Goal: Complete application form: Complete application form

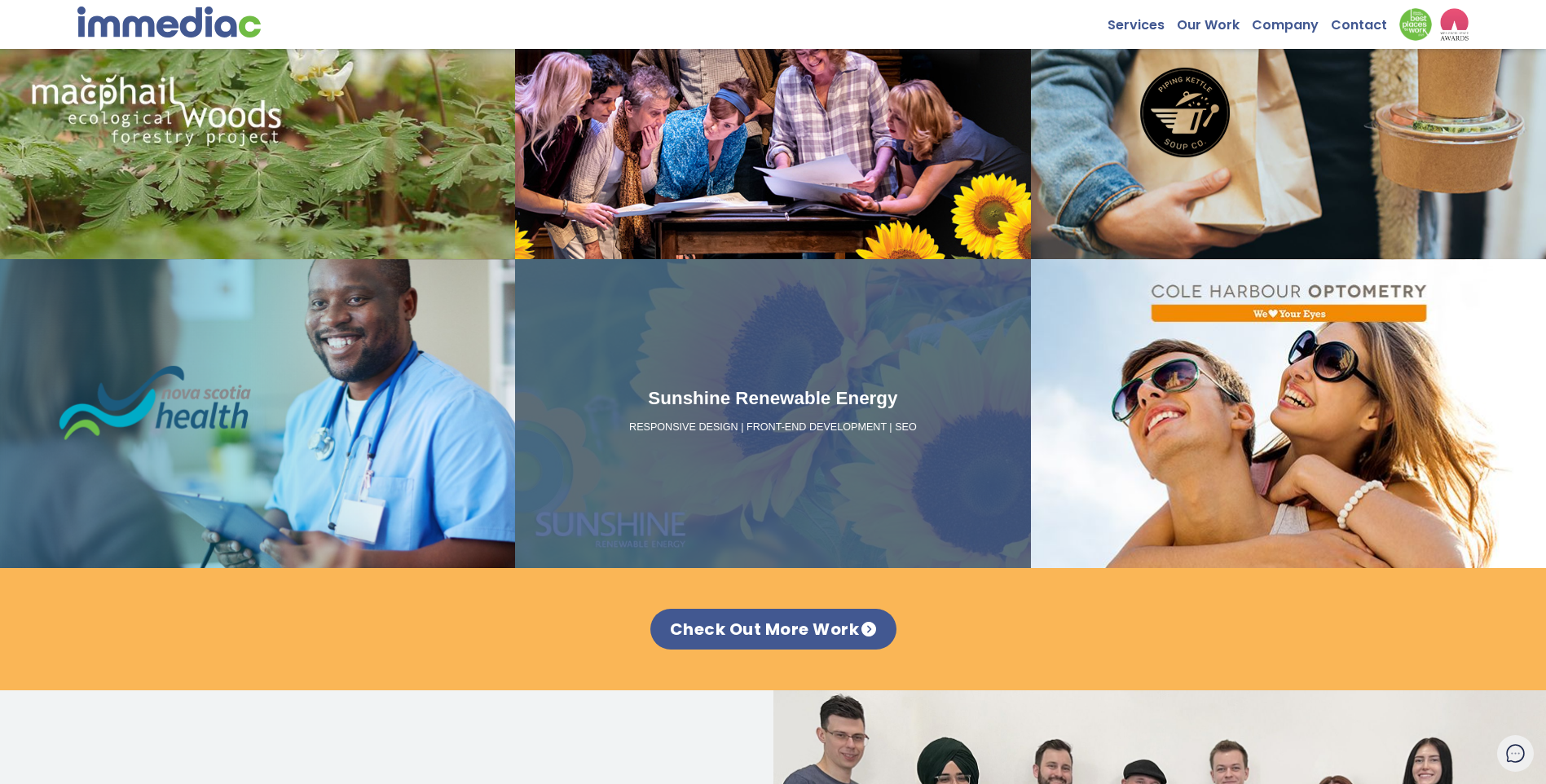
scroll to position [1955, 0]
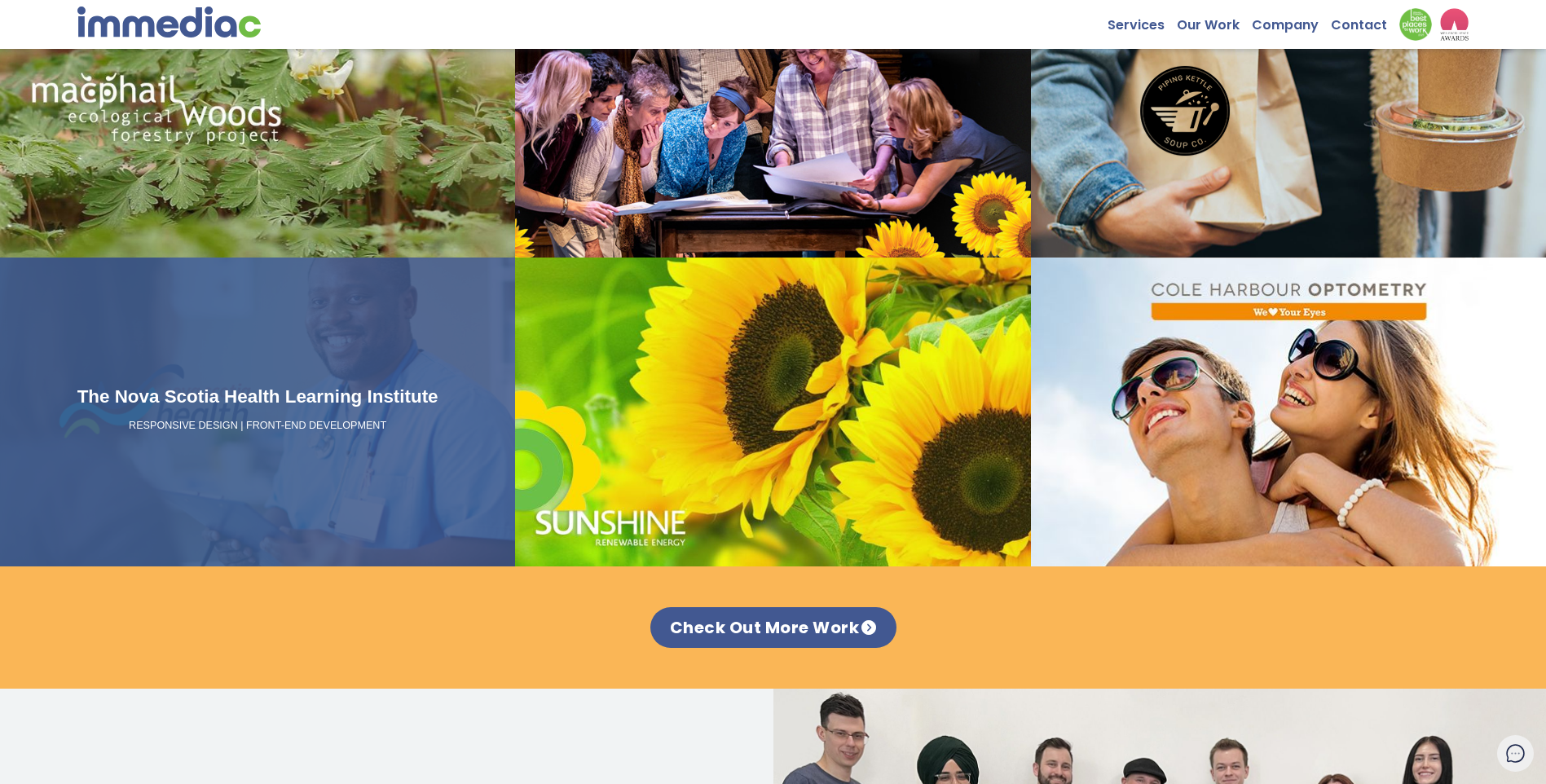
click at [390, 341] on div "The Nova Scotia Health Learning Institute RESPONSIVE DESIGN | FRONT-END DEVELOP…" at bounding box center [258, 411] width 515 height 308
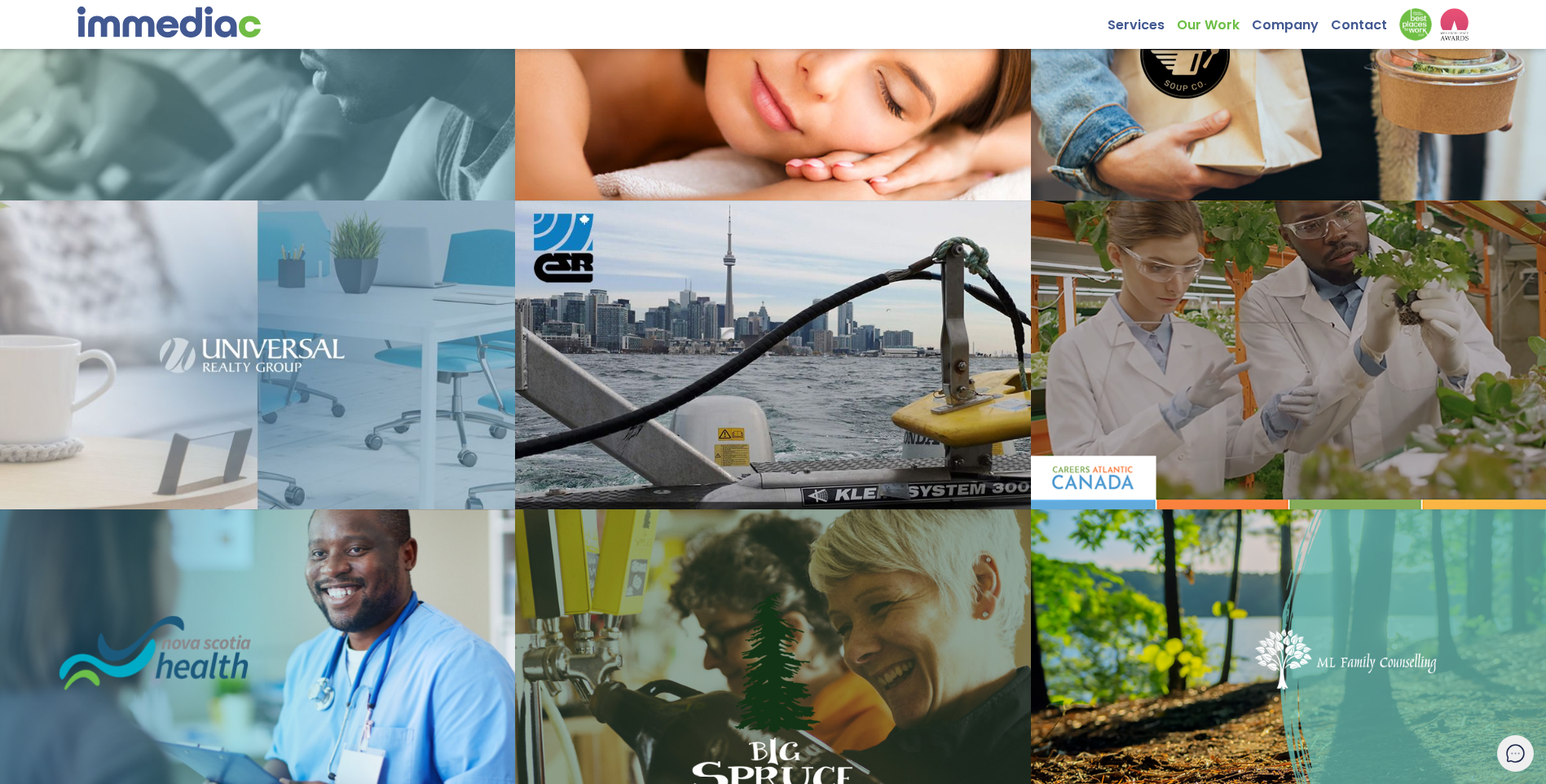
scroll to position [570, 0]
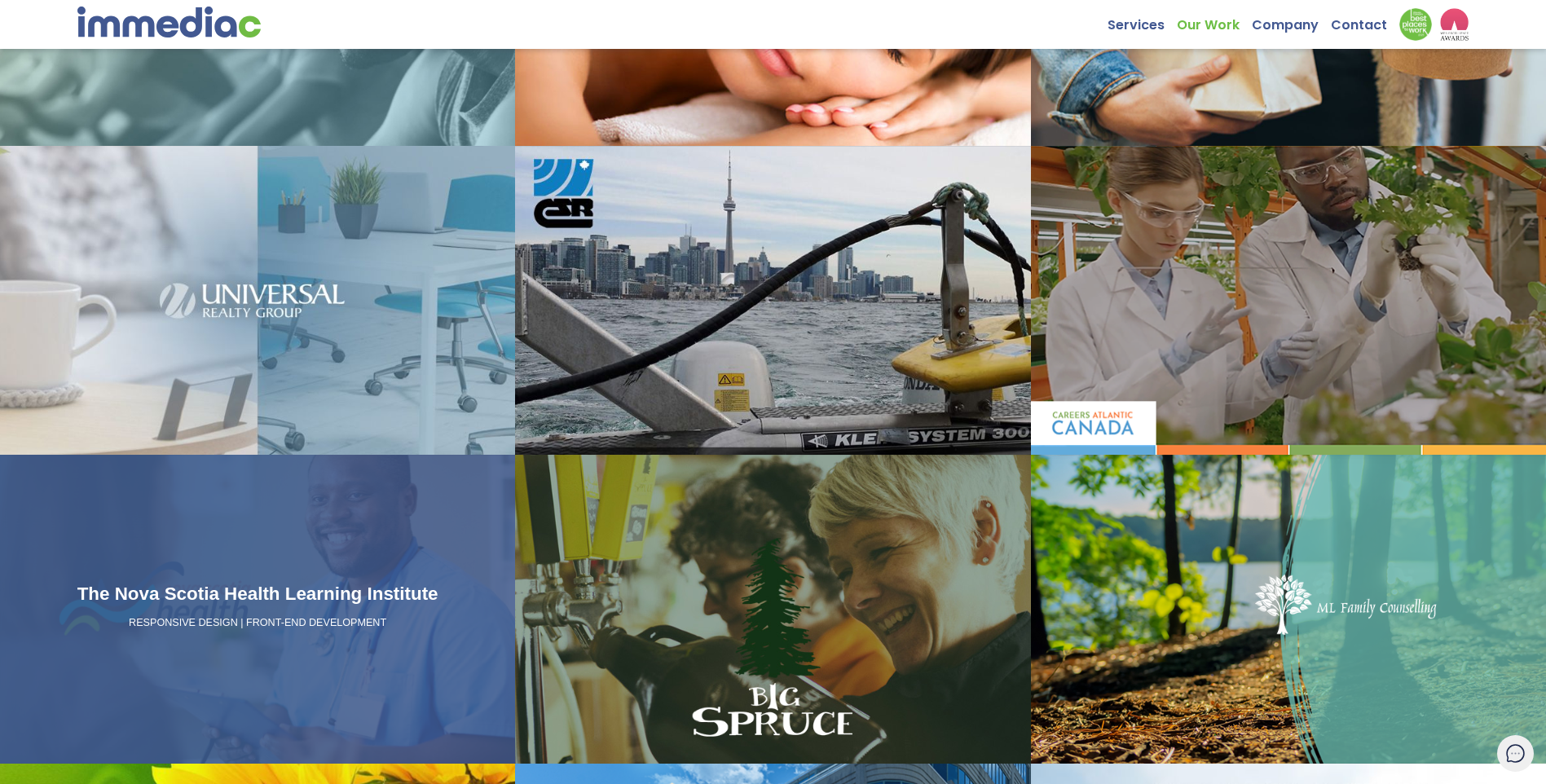
click at [338, 538] on div "The Nova Scotia Health Learning Institute RESPONSIVE DESIGN | FRONT-END DEVELOP…" at bounding box center [258, 609] width 515 height 308
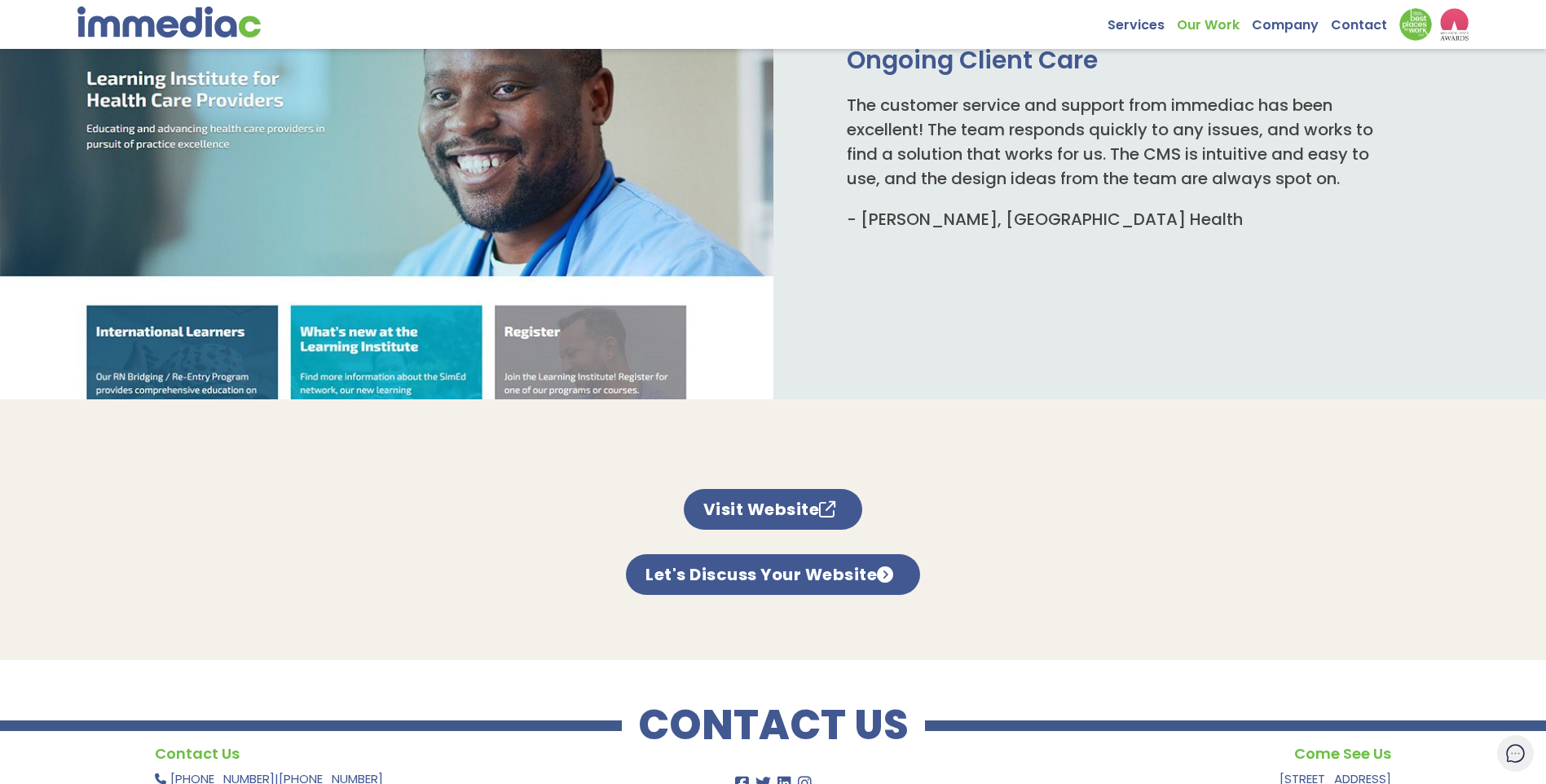
scroll to position [896, 0]
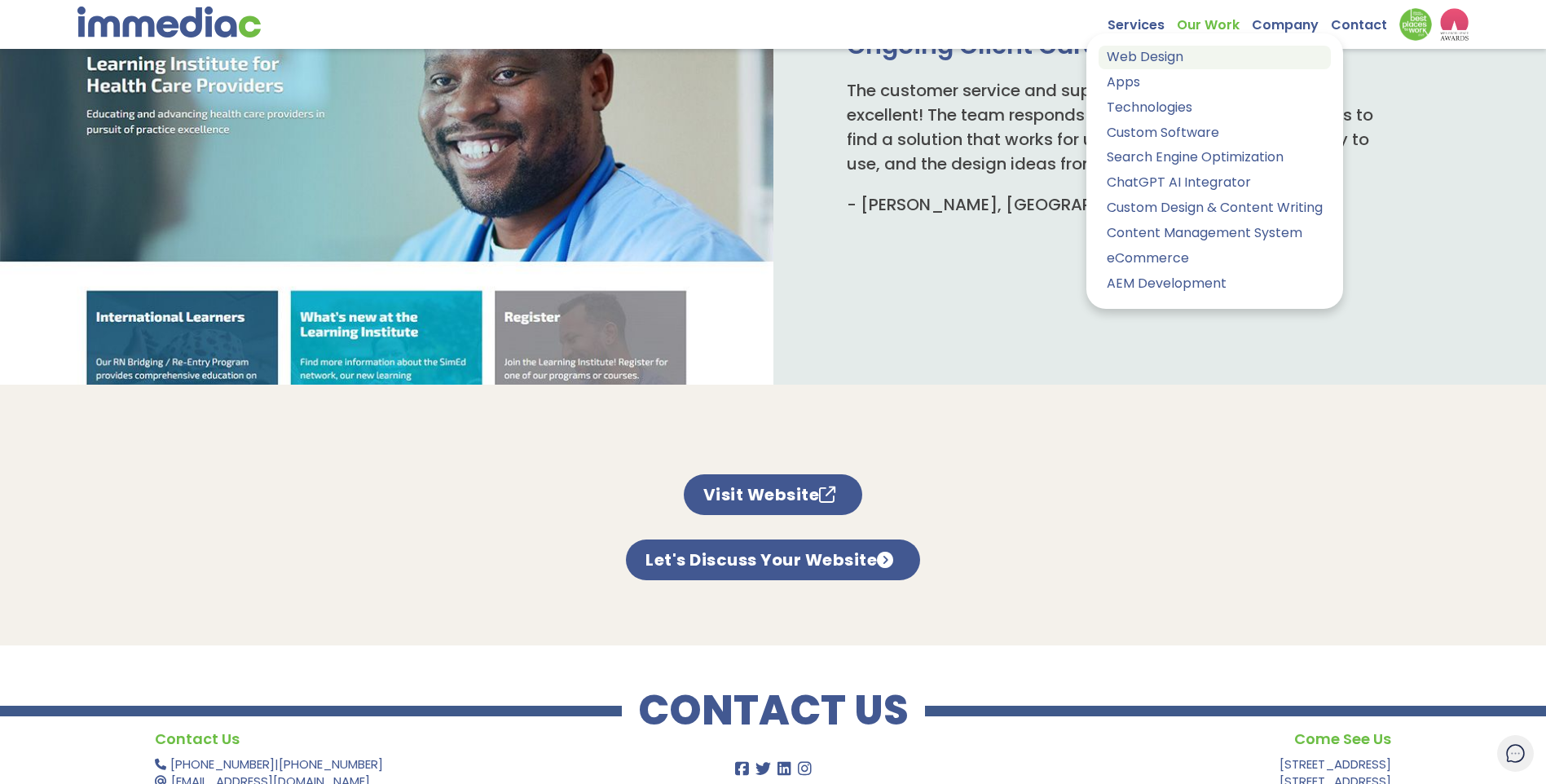
click at [1144, 57] on link "Web Design" at bounding box center [1214, 57] width 232 height 23
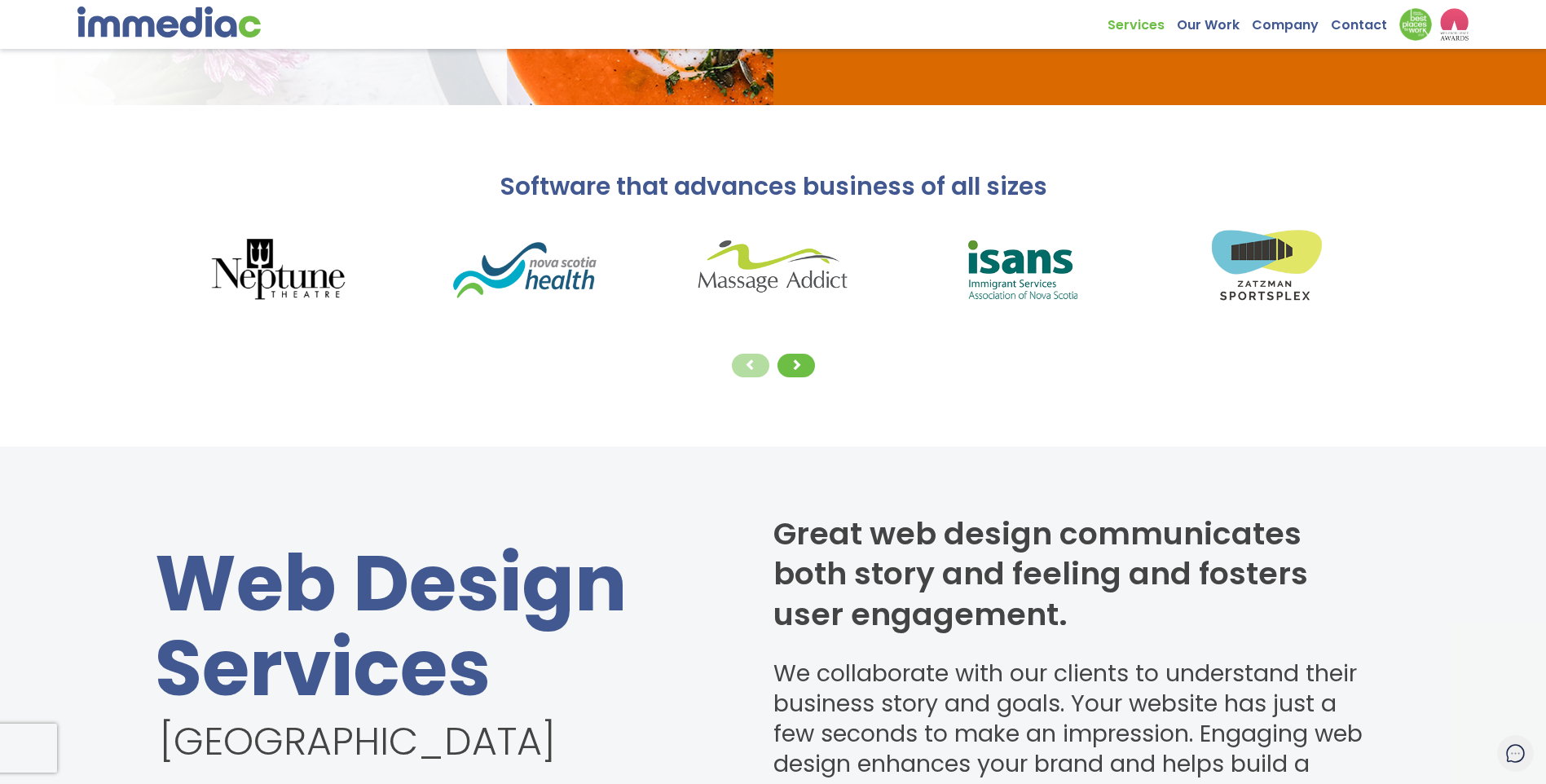
scroll to position [408, 0]
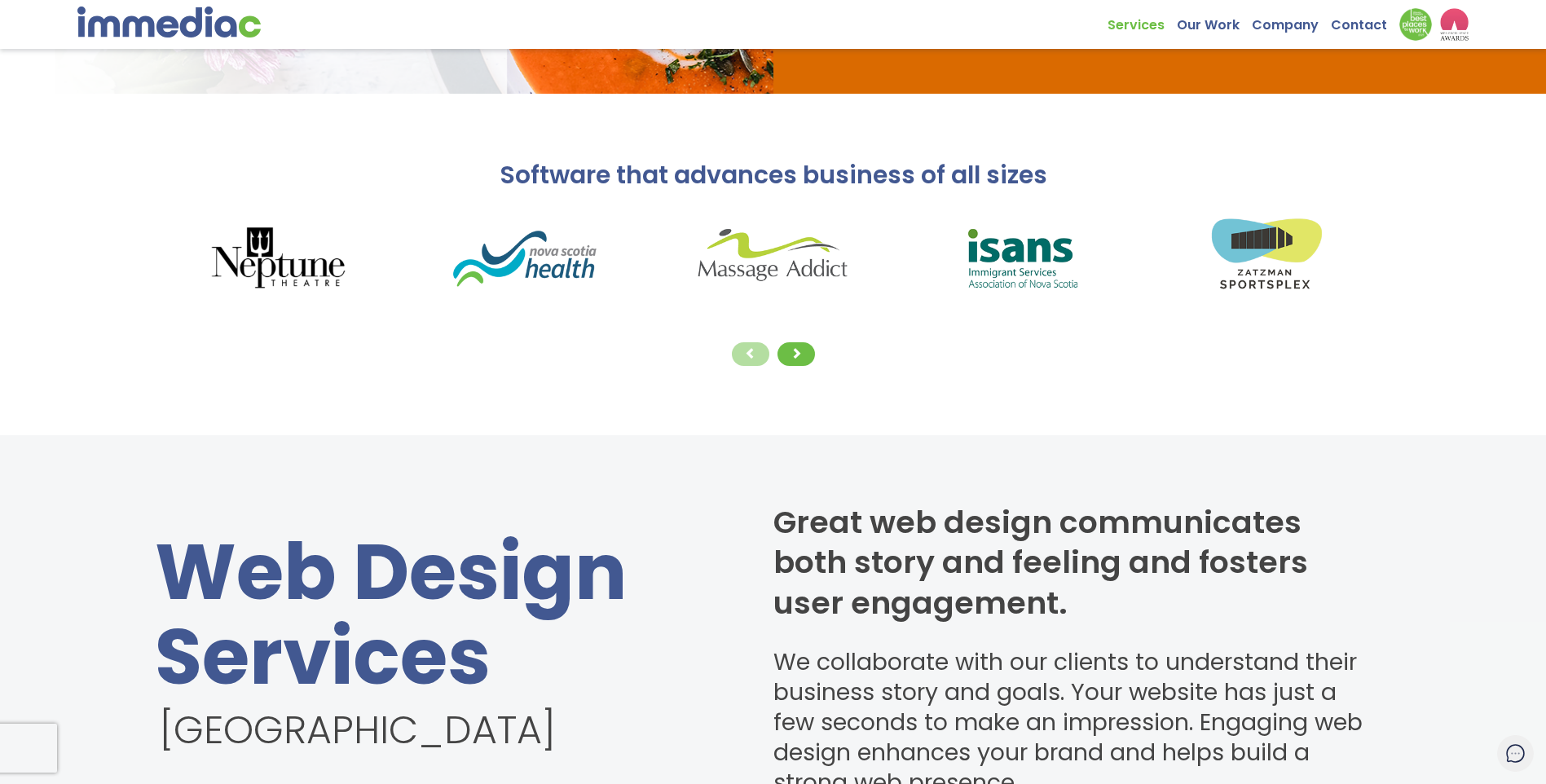
click at [1000, 257] on img at bounding box center [1019, 257] width 247 height 99
drag, startPoint x: 1005, startPoint y: 262, endPoint x: 927, endPoint y: 366, distance: 130.0
click at [927, 366] on div at bounding box center [773, 354] width 1237 height 32
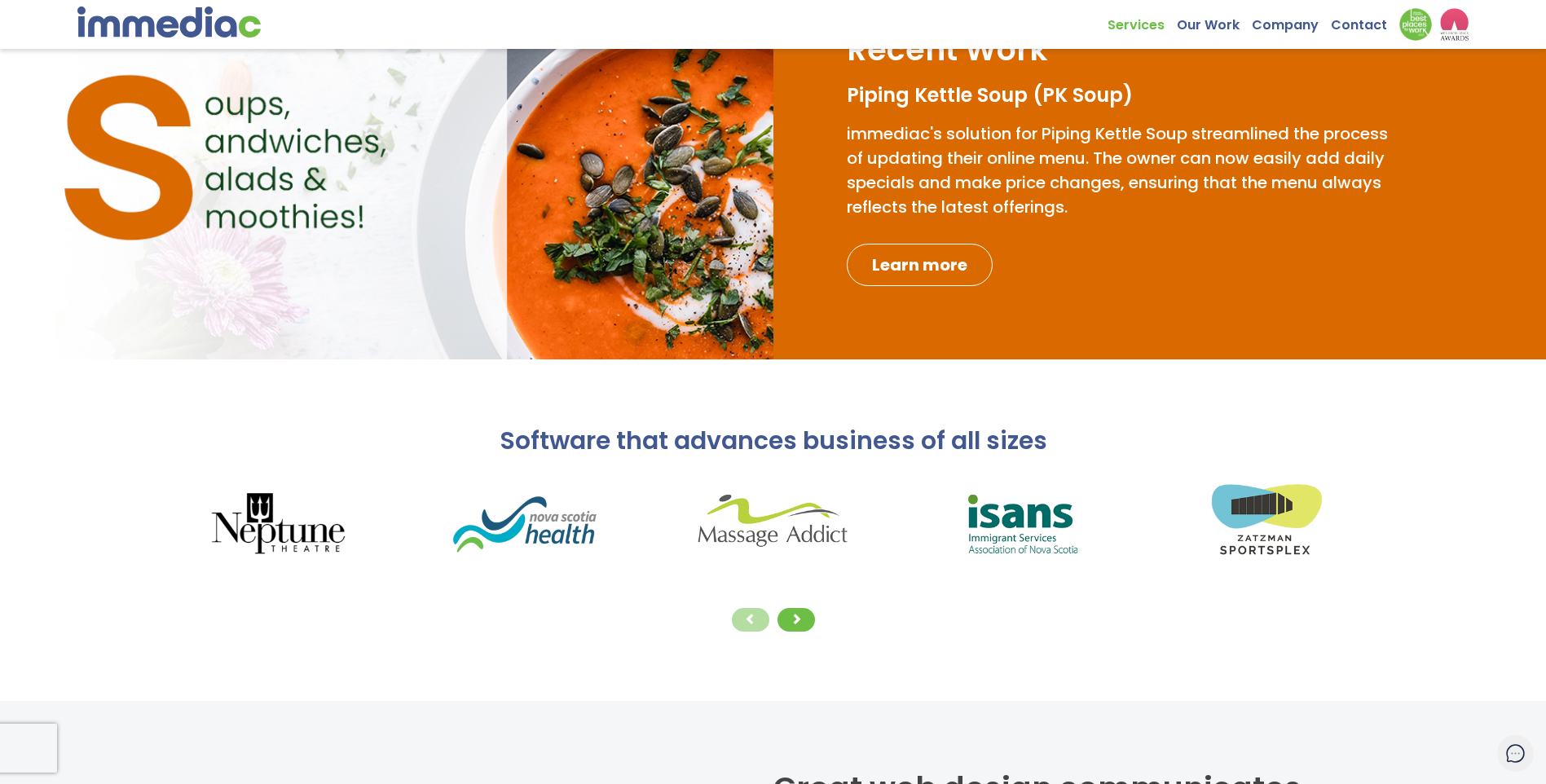
scroll to position [103, 0]
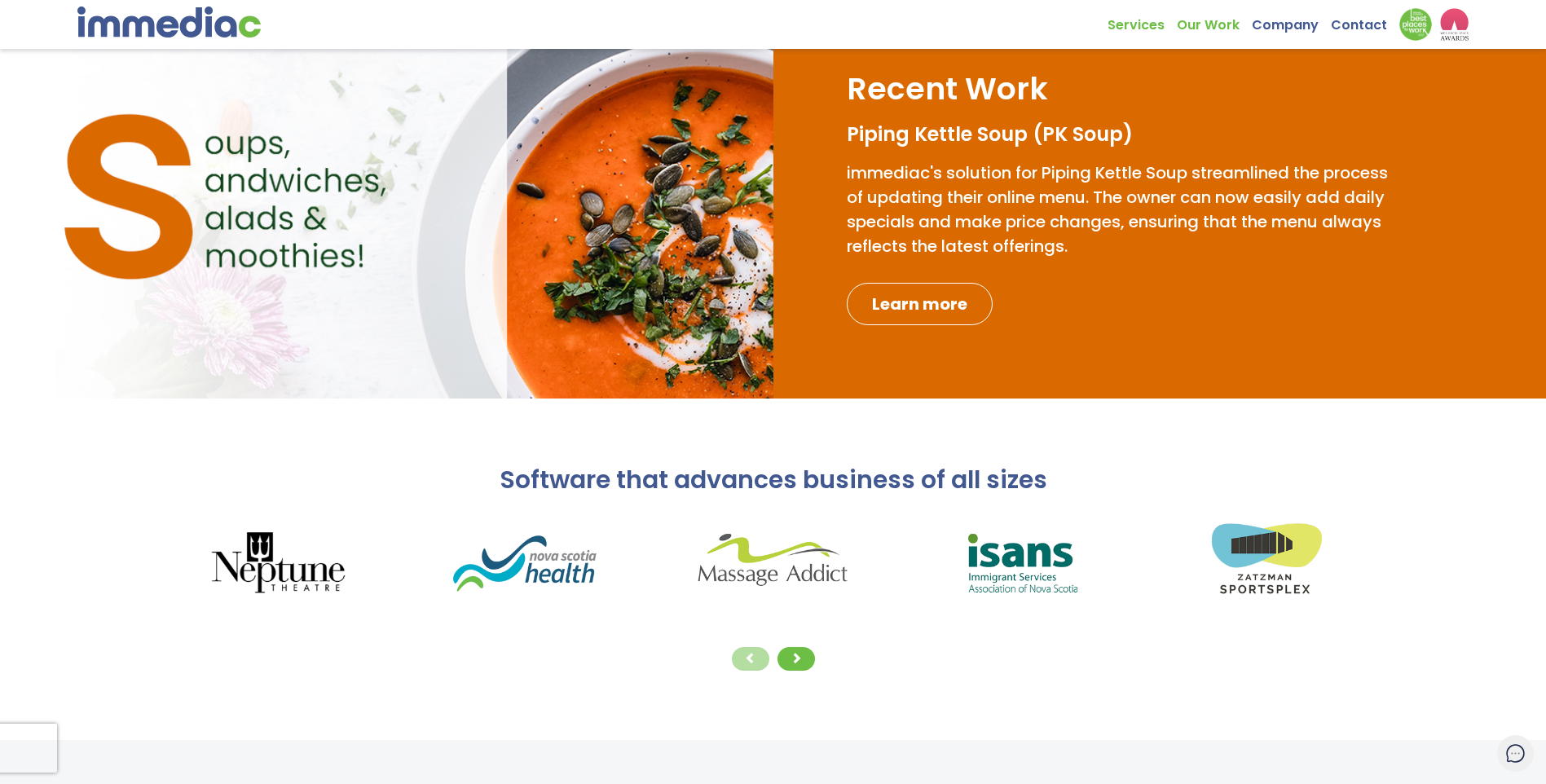
click at [1221, 22] on link "Our Work" at bounding box center [1214, 21] width 75 height 25
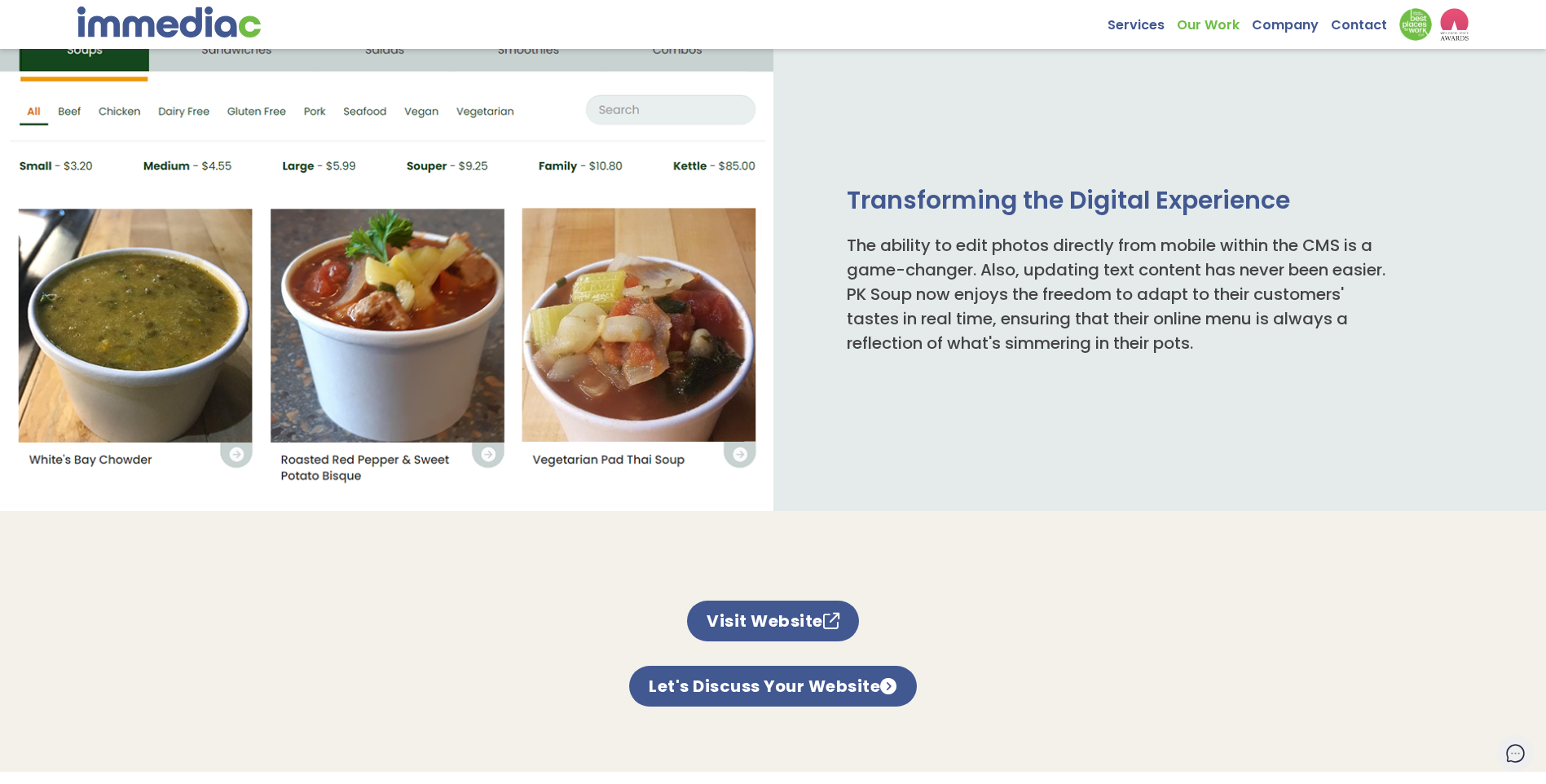
scroll to position [814, 0]
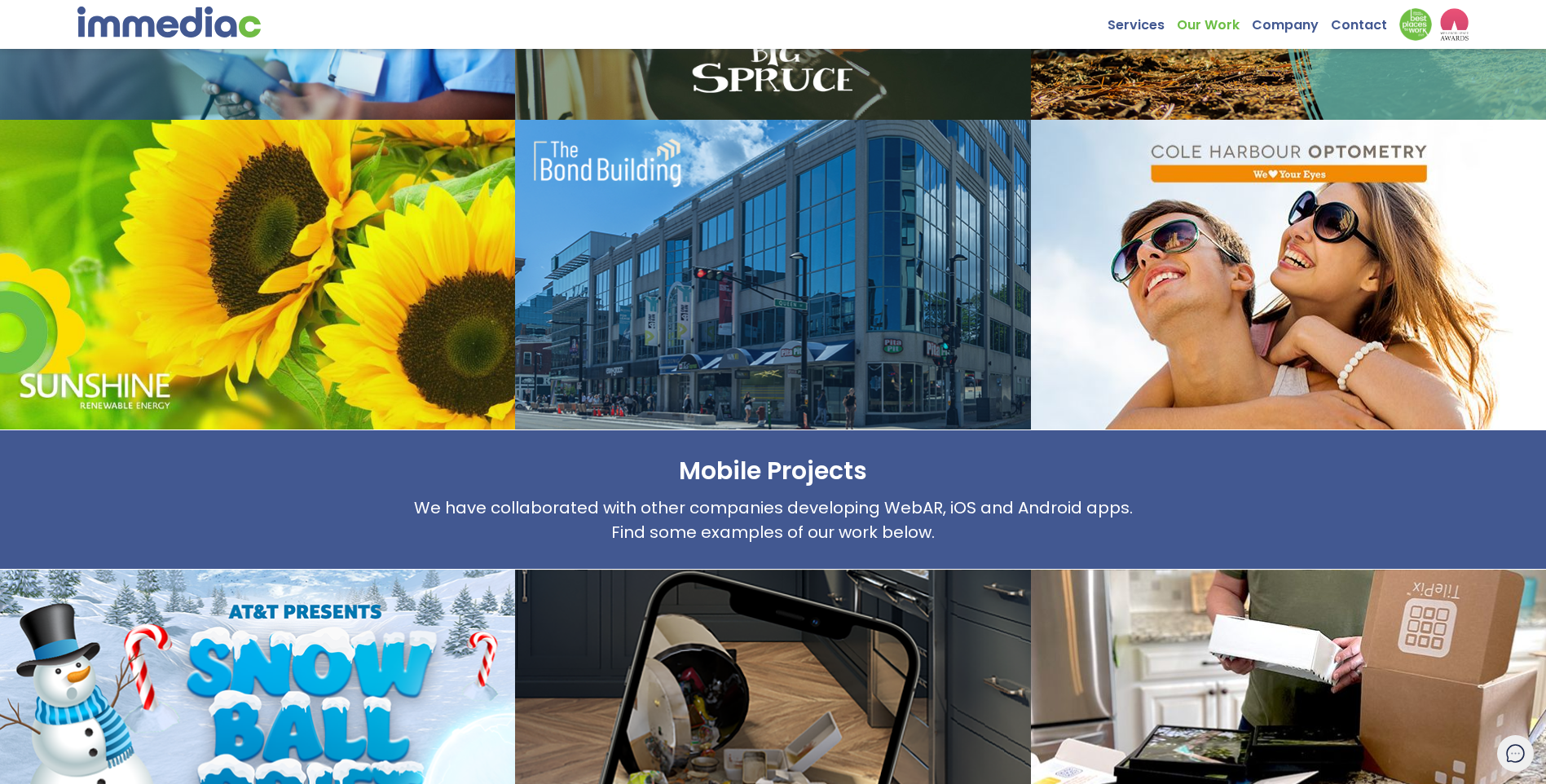
scroll to position [1222, 0]
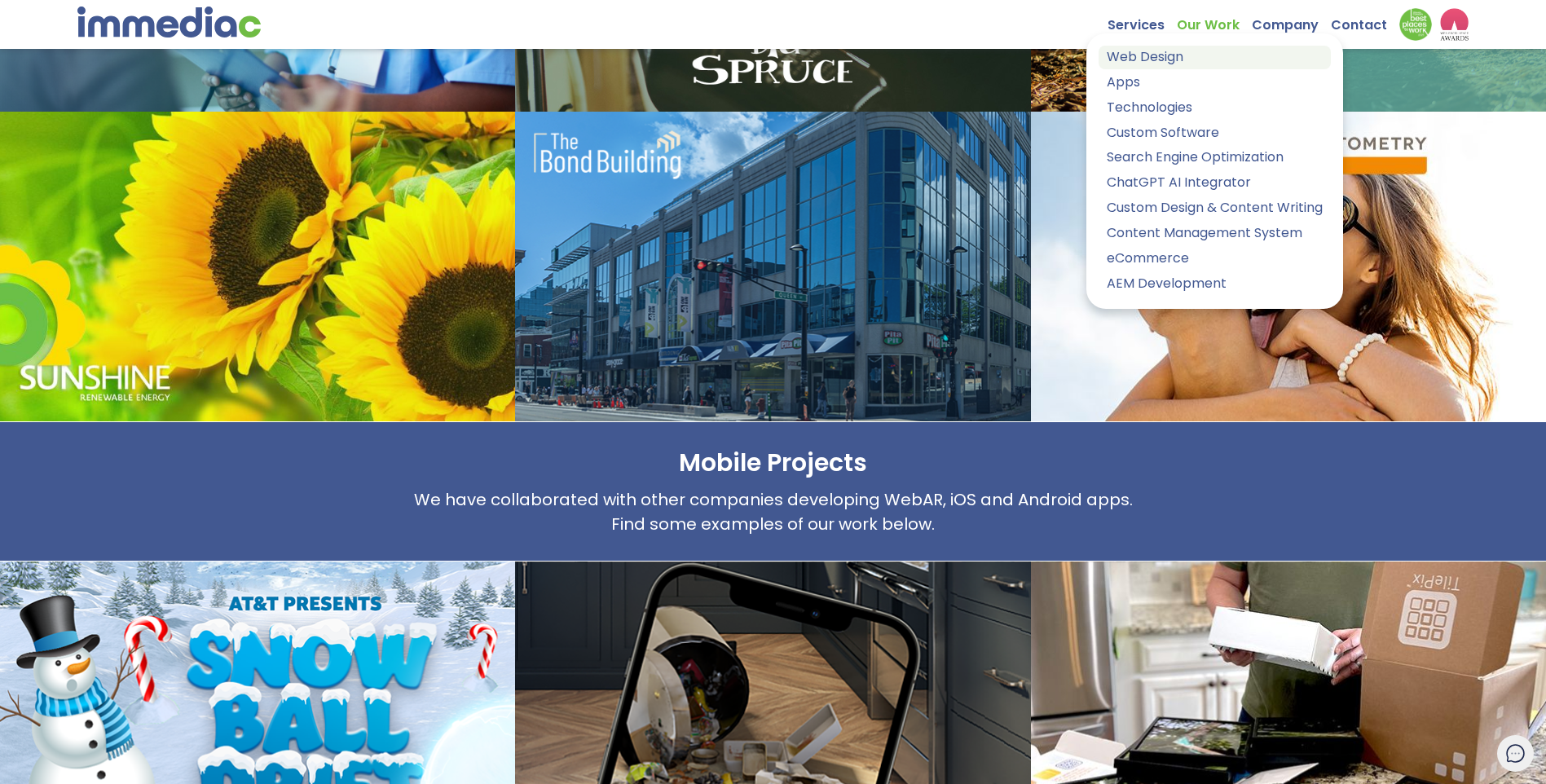
click at [1141, 58] on link "Web Design" at bounding box center [1214, 57] width 232 height 23
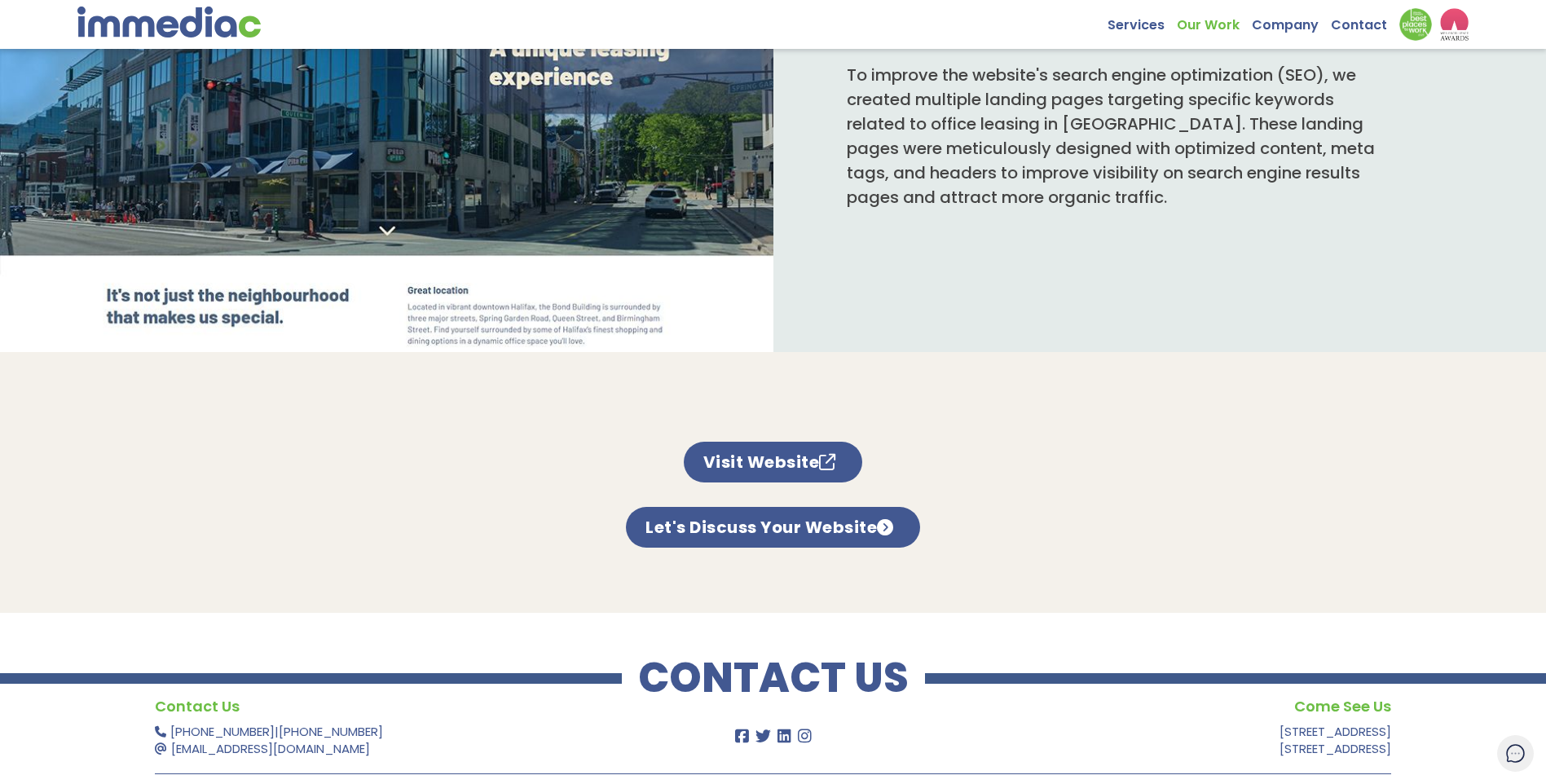
scroll to position [961, 0]
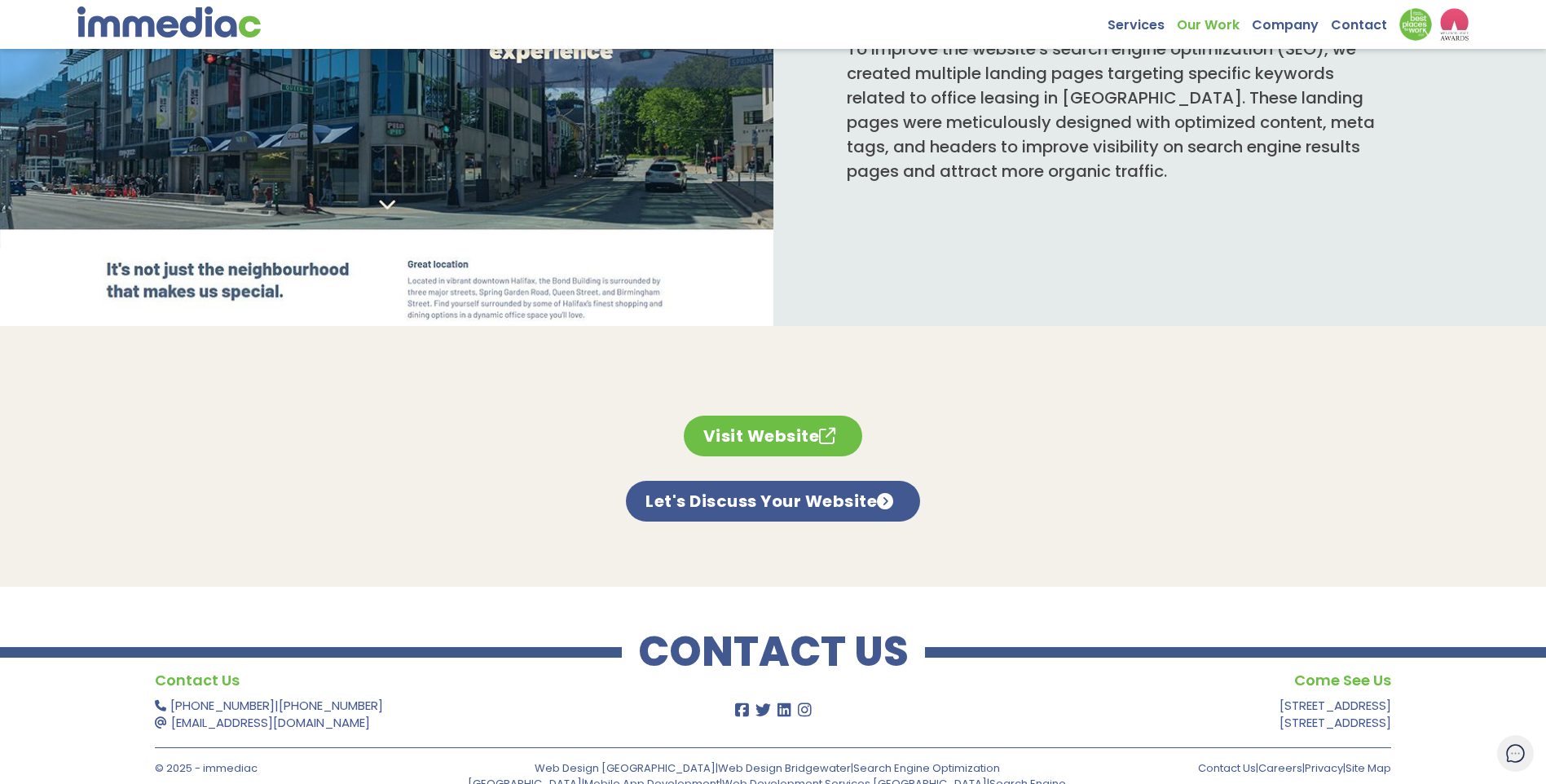
click at [806, 416] on link "Visit Website" at bounding box center [773, 436] width 179 height 41
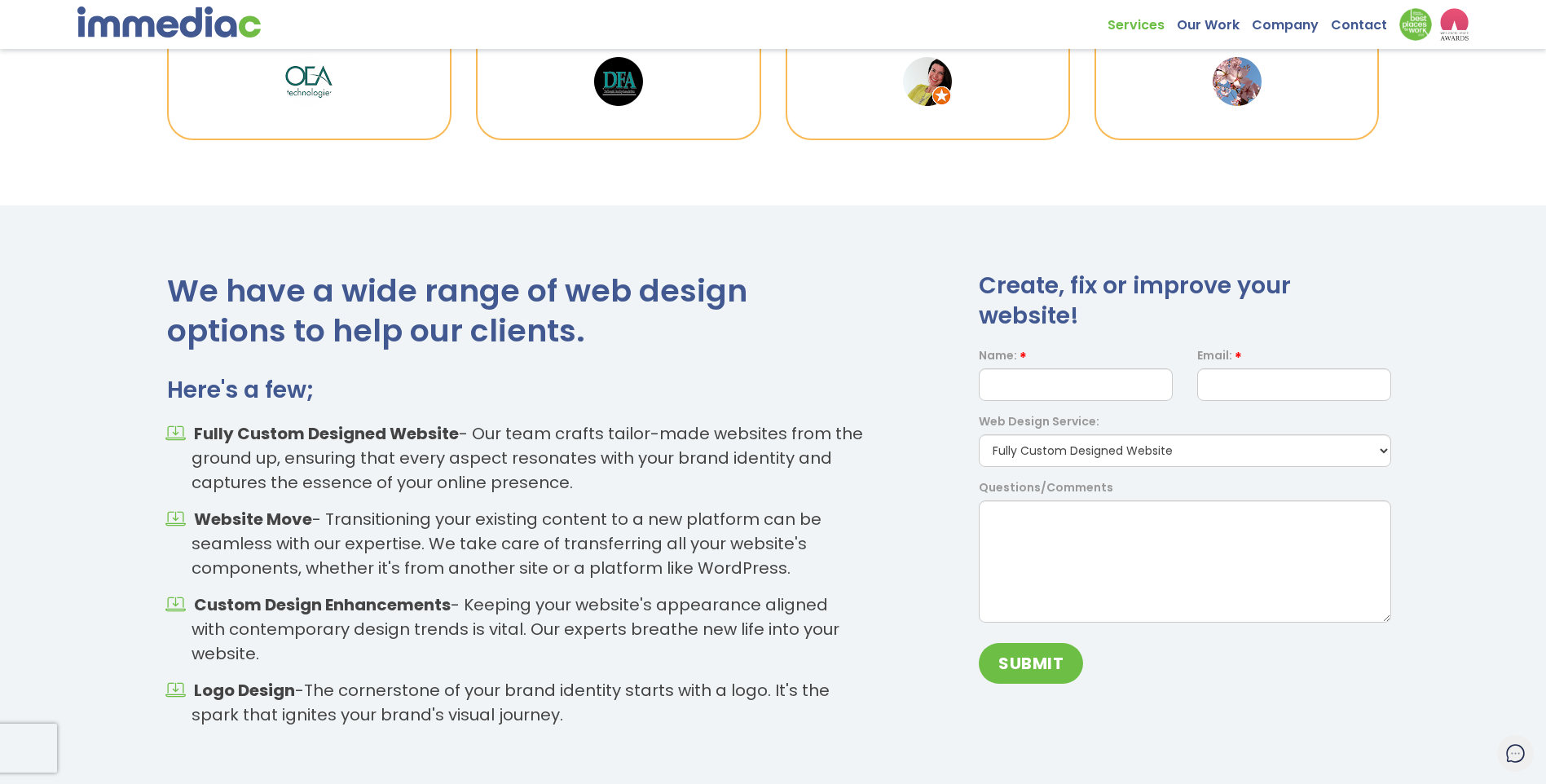
scroll to position [2139, 0]
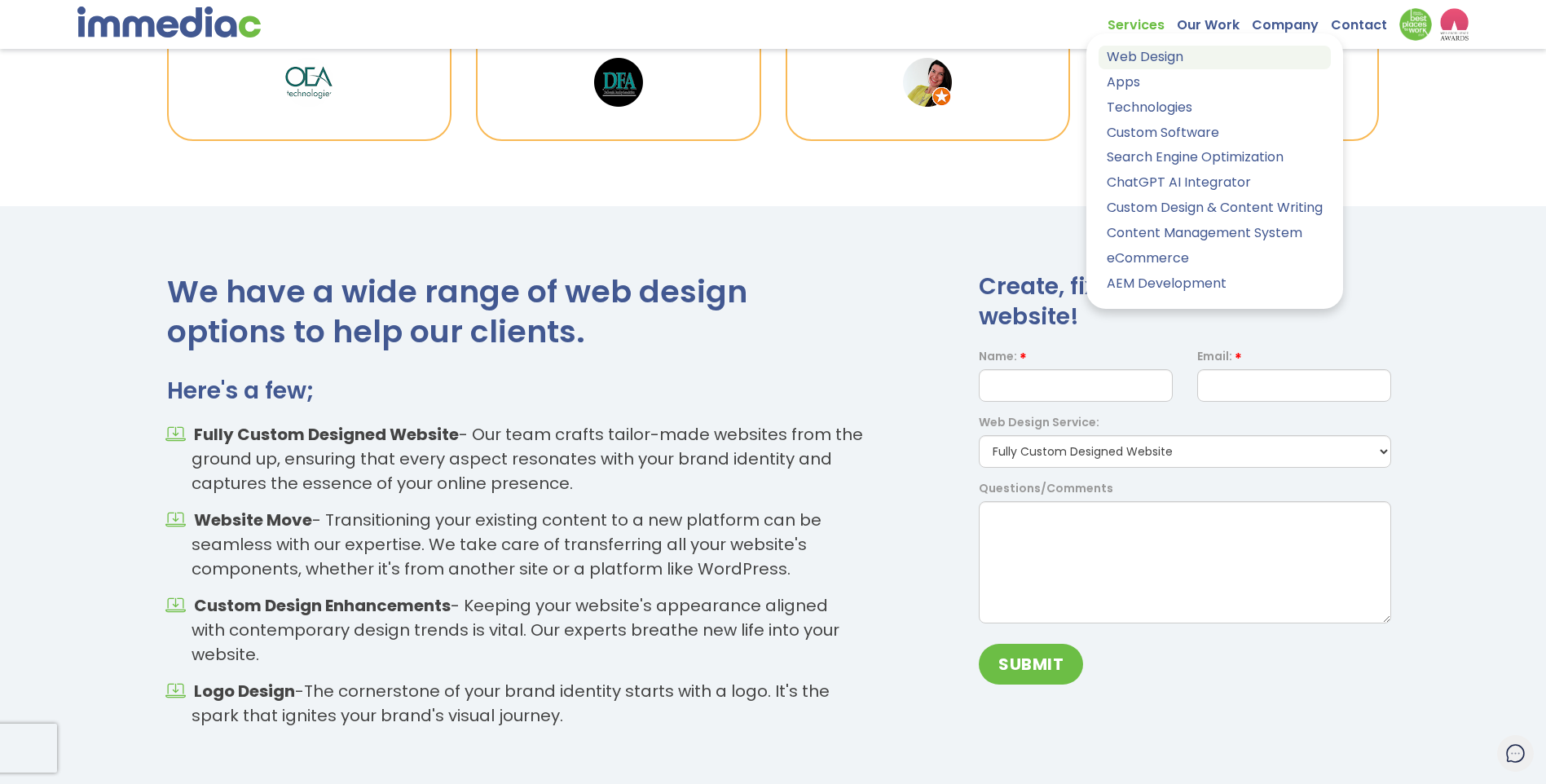
click at [1137, 56] on link "Web Design" at bounding box center [1214, 57] width 232 height 23
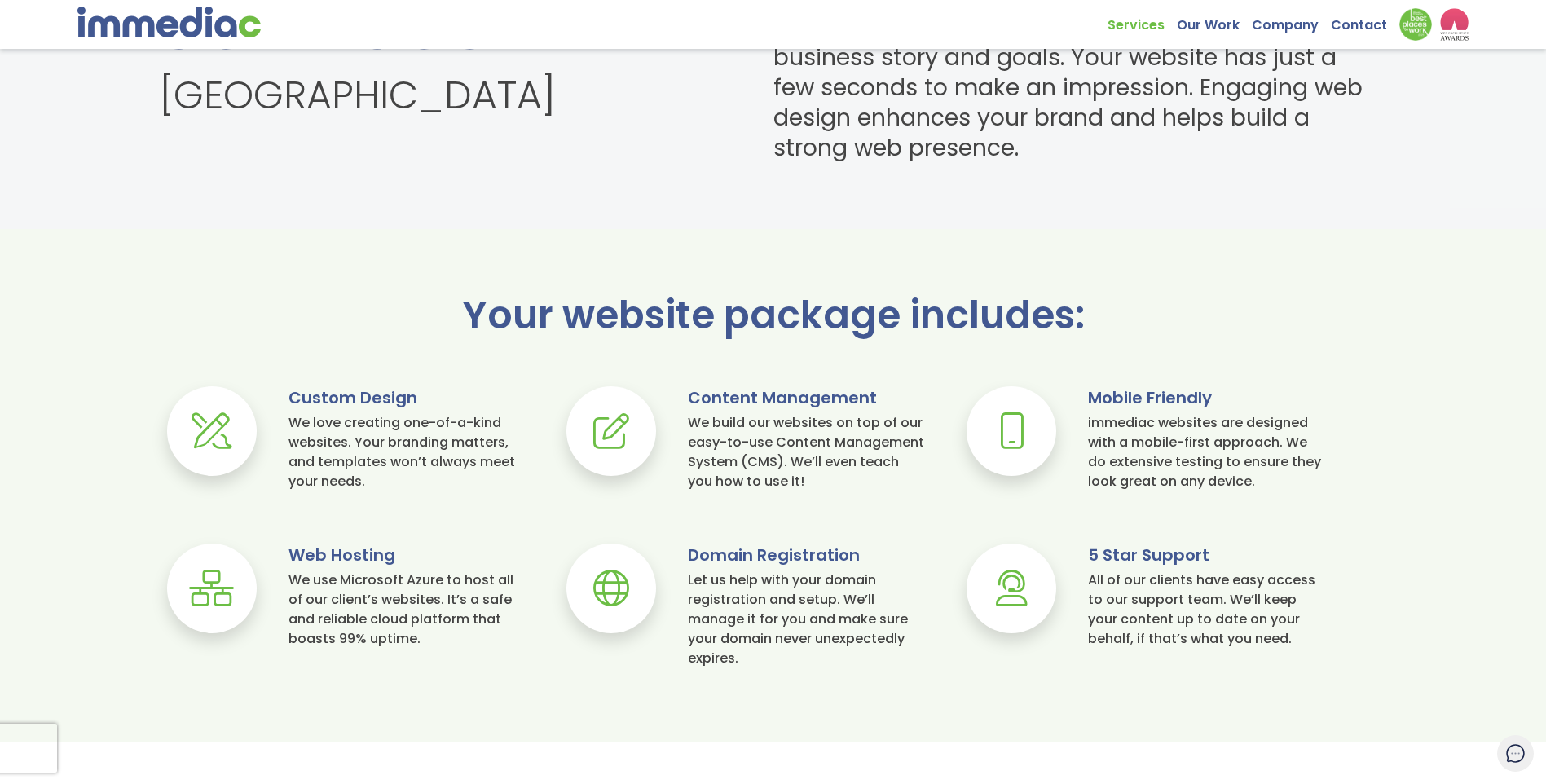
scroll to position [754, 0]
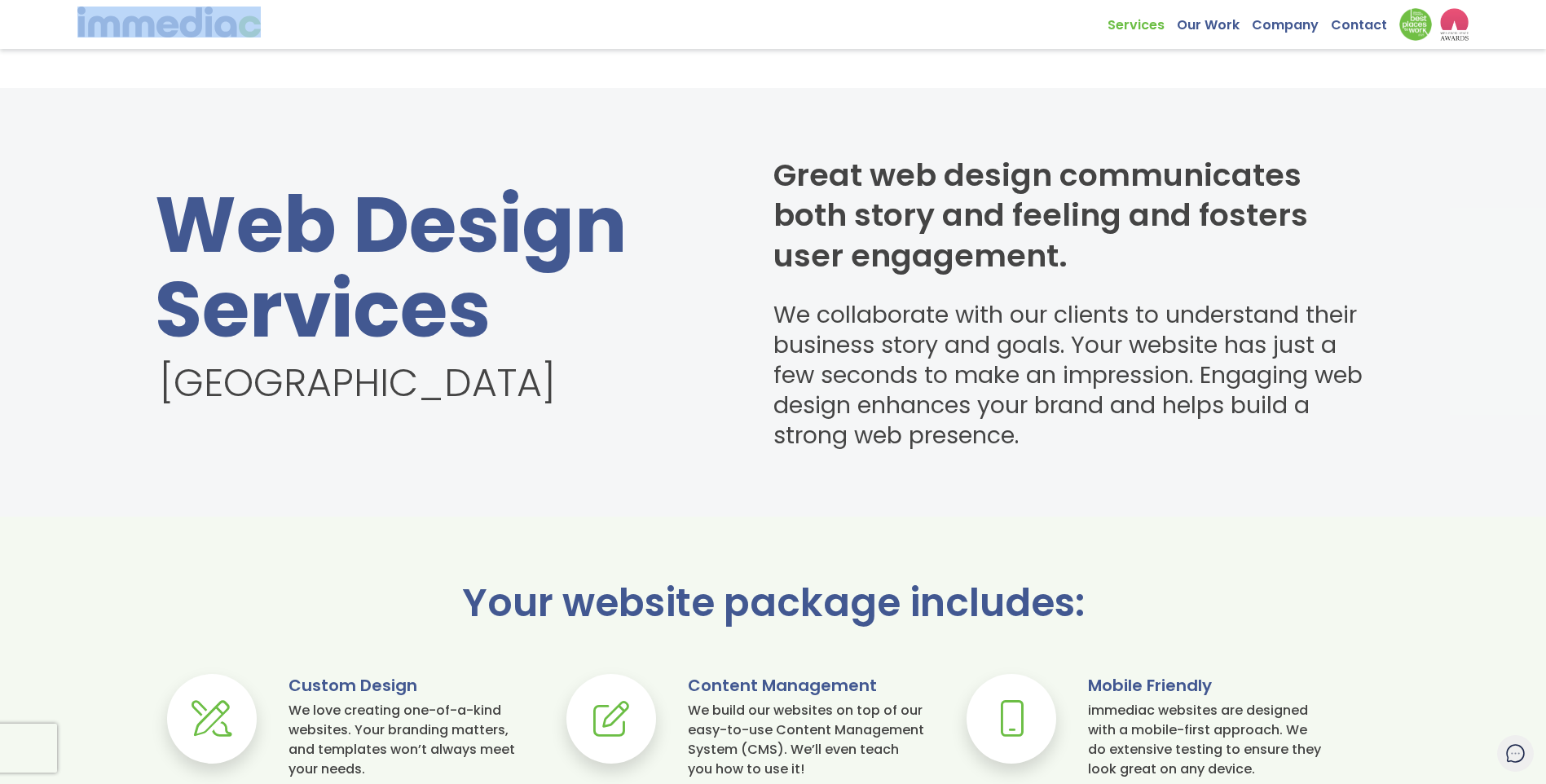
drag, startPoint x: 266, startPoint y: 34, endPoint x: 80, endPoint y: 23, distance: 186.3
click at [80, 23] on nav "Services Web Design Apps Technologies Custom Software Search Engine Optimizatio…" at bounding box center [773, 24] width 1546 height 49
copy nav
click at [692, 419] on div "Web Design Services Halifax" at bounding box center [439, 303] width 570 height 241
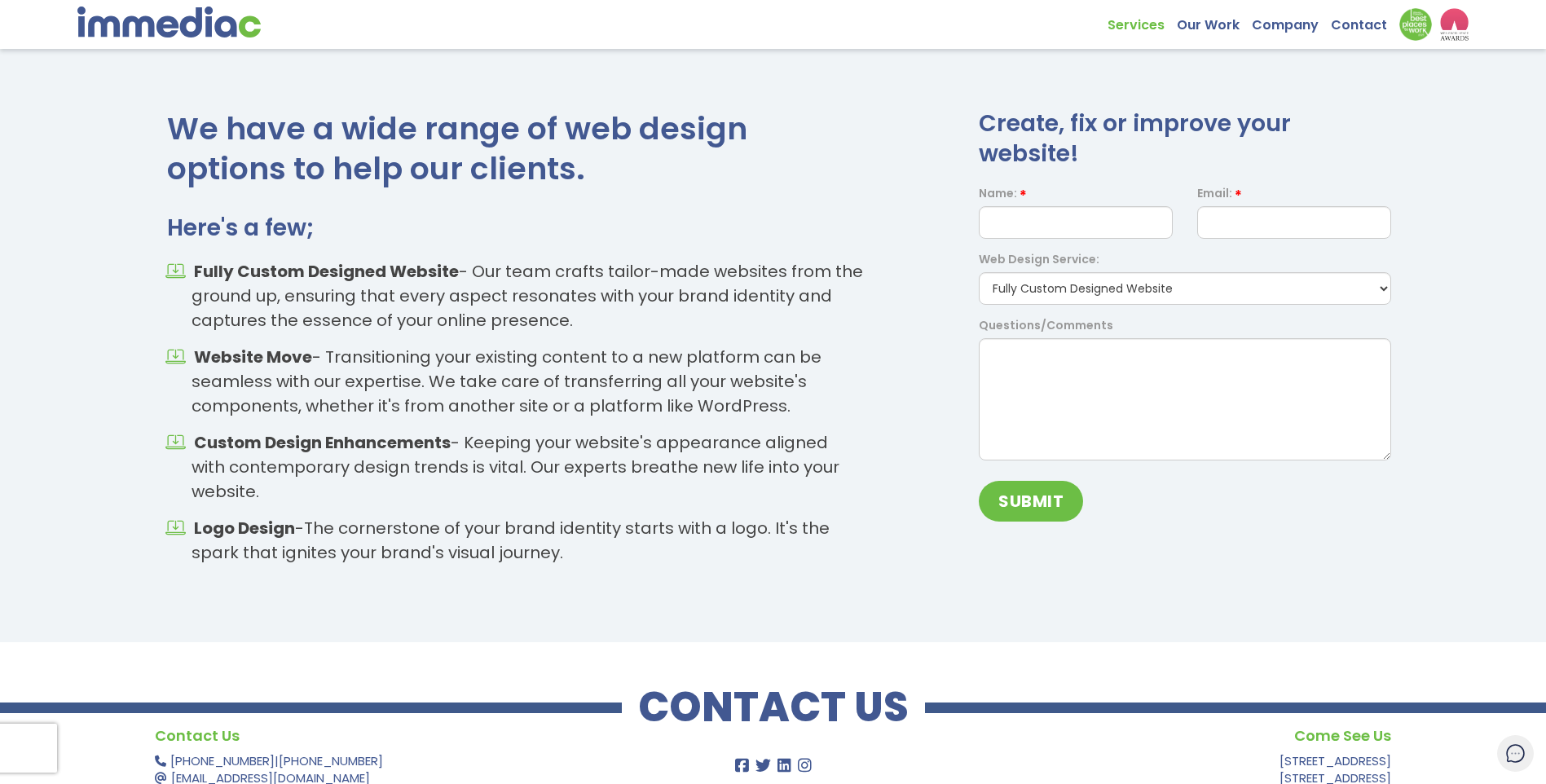
scroll to position [2383, 0]
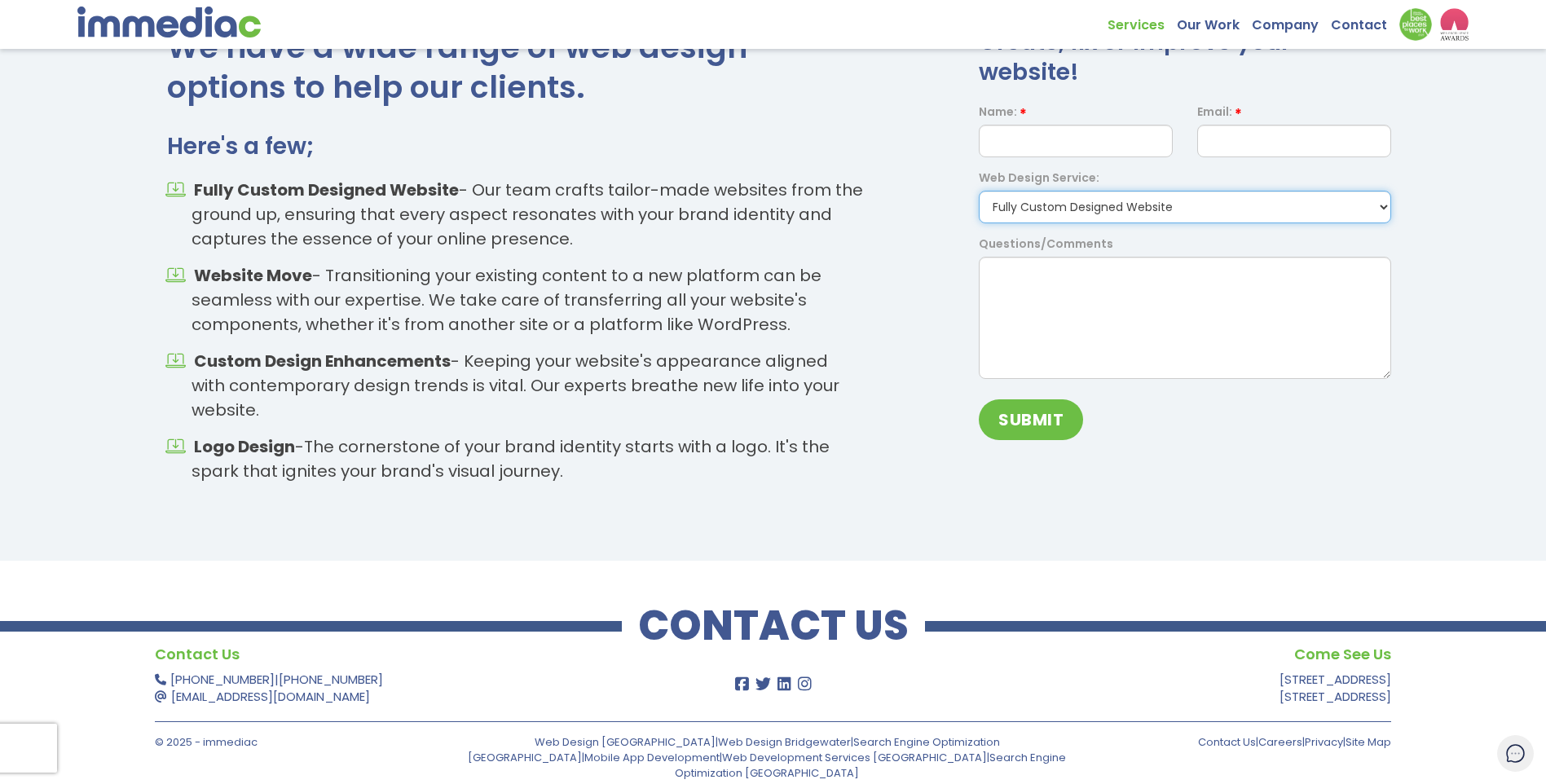
click at [1159, 208] on select "Fully Custom Designed Website Website Move Website Refresh Logo Design Other" at bounding box center [1184, 207] width 412 height 32
click at [978, 191] on select "Fully Custom Designed Website Website Move Website Refresh Logo Design Other" at bounding box center [1184, 207] width 412 height 32
click at [1059, 142] on input "text" at bounding box center [1075, 140] width 194 height 32
type input "Marley Webb"
click at [1255, 149] on input "email" at bounding box center [1294, 140] width 194 height 32
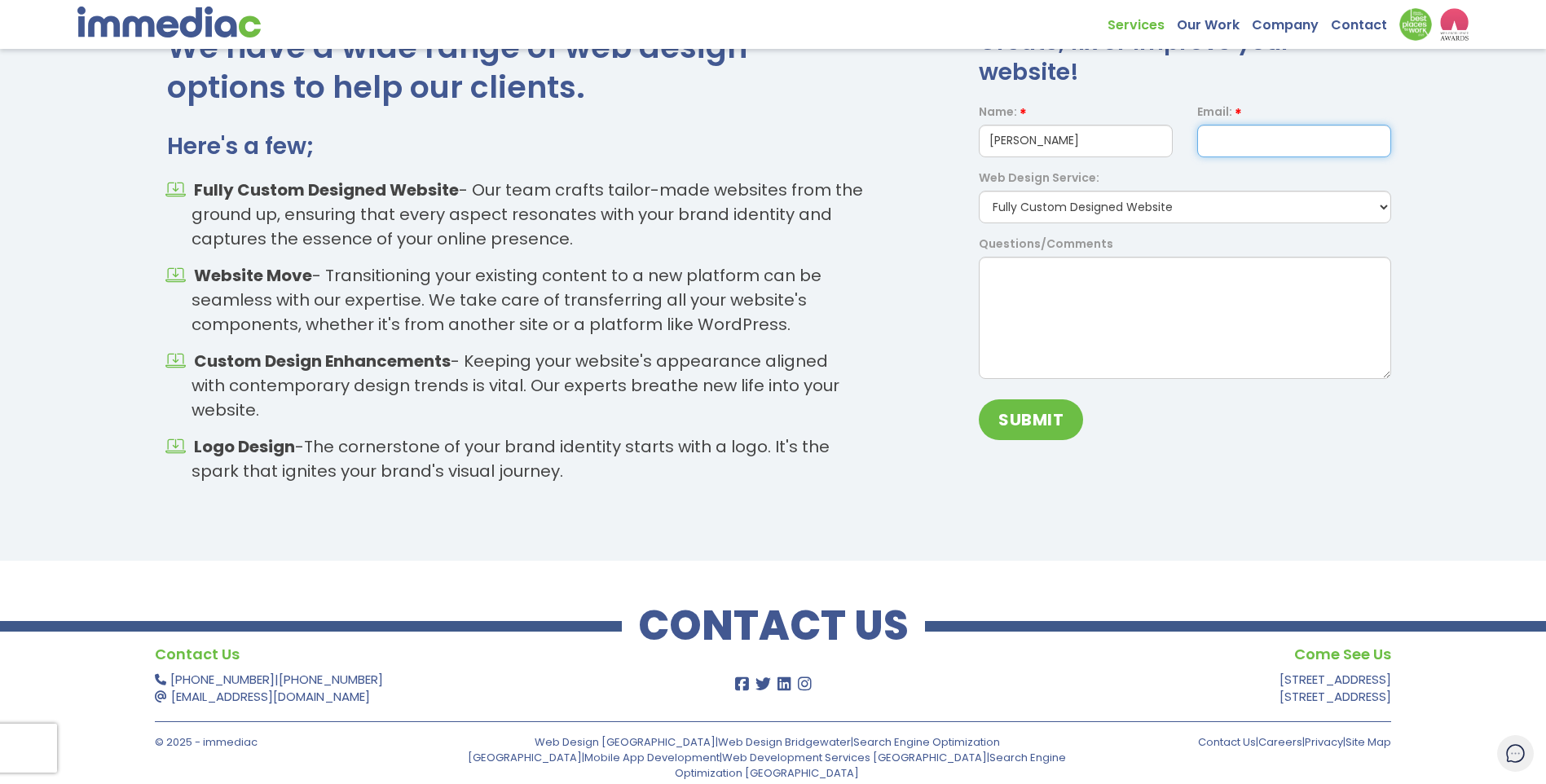
type input "mwebb@solidstatepharma.com"
click at [1438, 182] on div "We have a wide range of web design options to help our clients. Here's a few; F…" at bounding box center [773, 261] width 1546 height 469
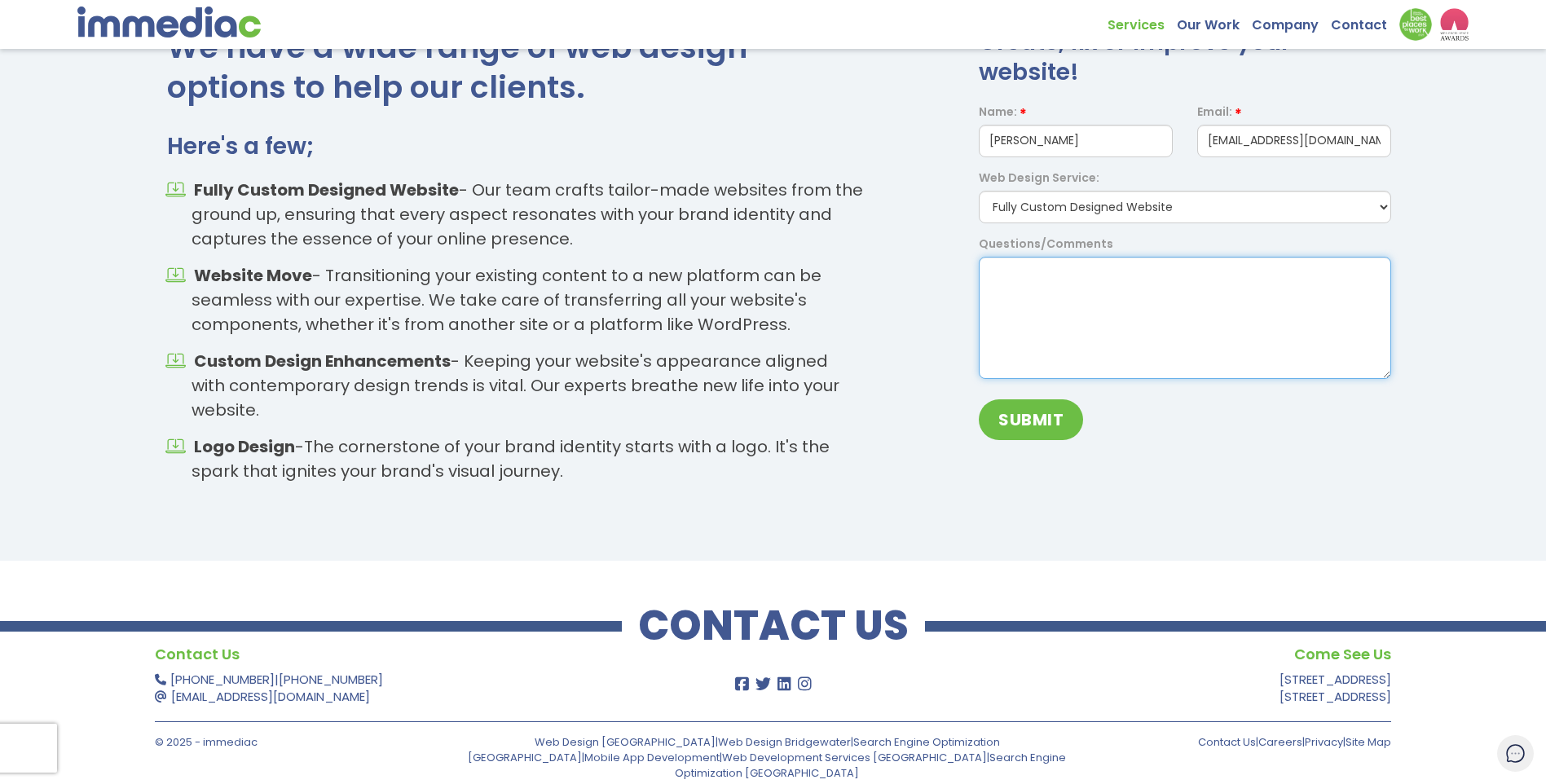
click at [1098, 272] on textarea at bounding box center [1184, 317] width 412 height 122
drag, startPoint x: 1235, startPoint y: 274, endPoint x: 1218, endPoint y: 304, distance: 34.5
click at [1218, 304] on textarea "We are currently in the process of revenating our current website, and realized" at bounding box center [1184, 317] width 412 height 122
click at [1195, 272] on textarea "We are currently in the process of revenating our current website, and realized" at bounding box center [1184, 317] width 412 height 122
click at [1094, 291] on textarea "We are currently in the process of reinventing our current website, and realized" at bounding box center [1184, 317] width 412 height 122
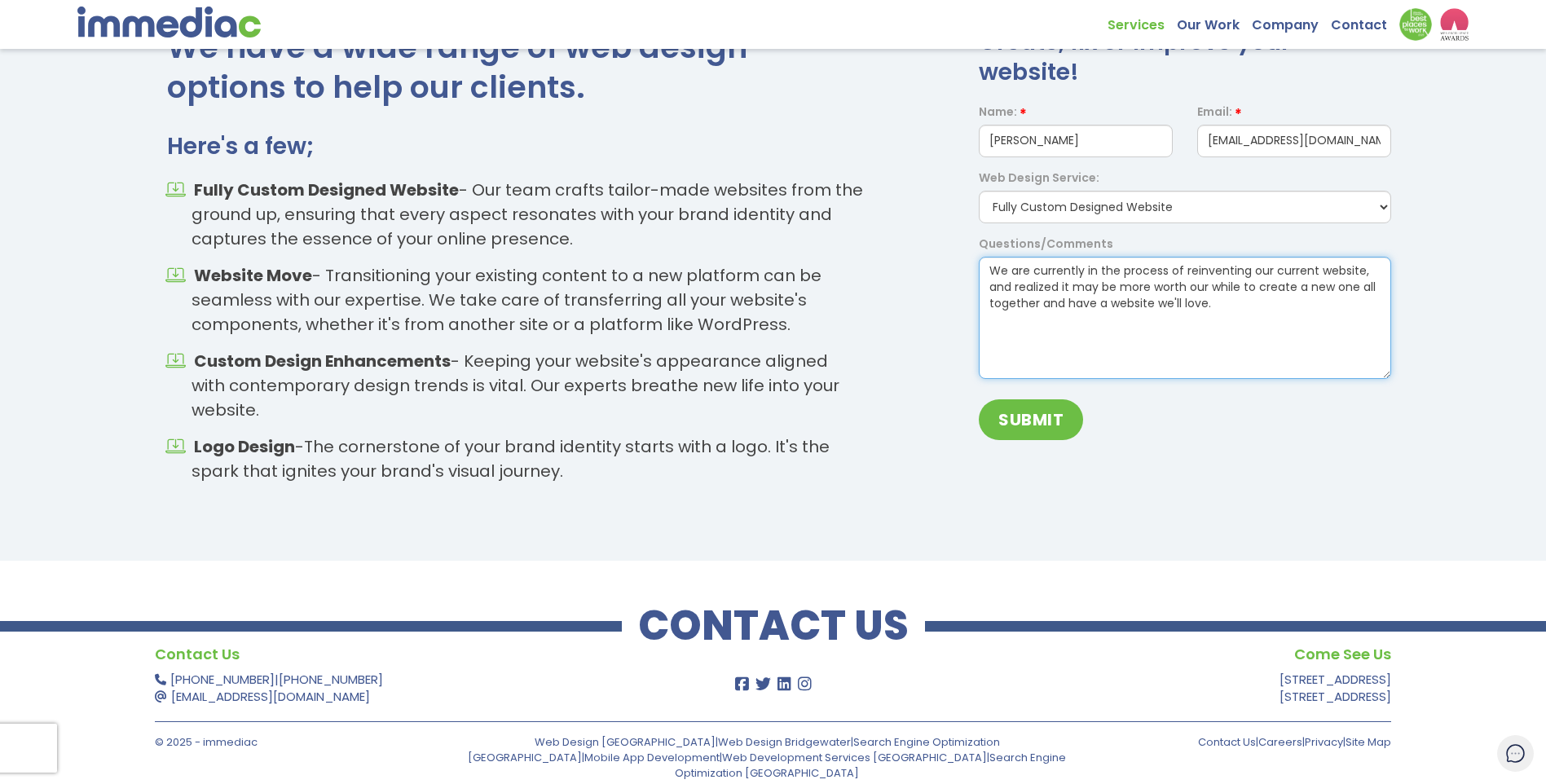
click at [1242, 301] on textarea "We are currently in the process of reinventing our current website, and realize…" at bounding box center [1184, 317] width 412 height 122
drag, startPoint x: 987, startPoint y: 270, endPoint x: 1046, endPoint y: 354, distance: 102.6
click at [1046, 354] on textarea "We are currently in the process of reinventing our current website, and realize…" at bounding box center [1184, 317] width 412 height 122
click at [1099, 340] on textarea "We are currently in the process of reinventing our current website, and realize…" at bounding box center [1184, 317] width 412 height 122
drag, startPoint x: 991, startPoint y: 271, endPoint x: 1013, endPoint y: 273, distance: 22.1
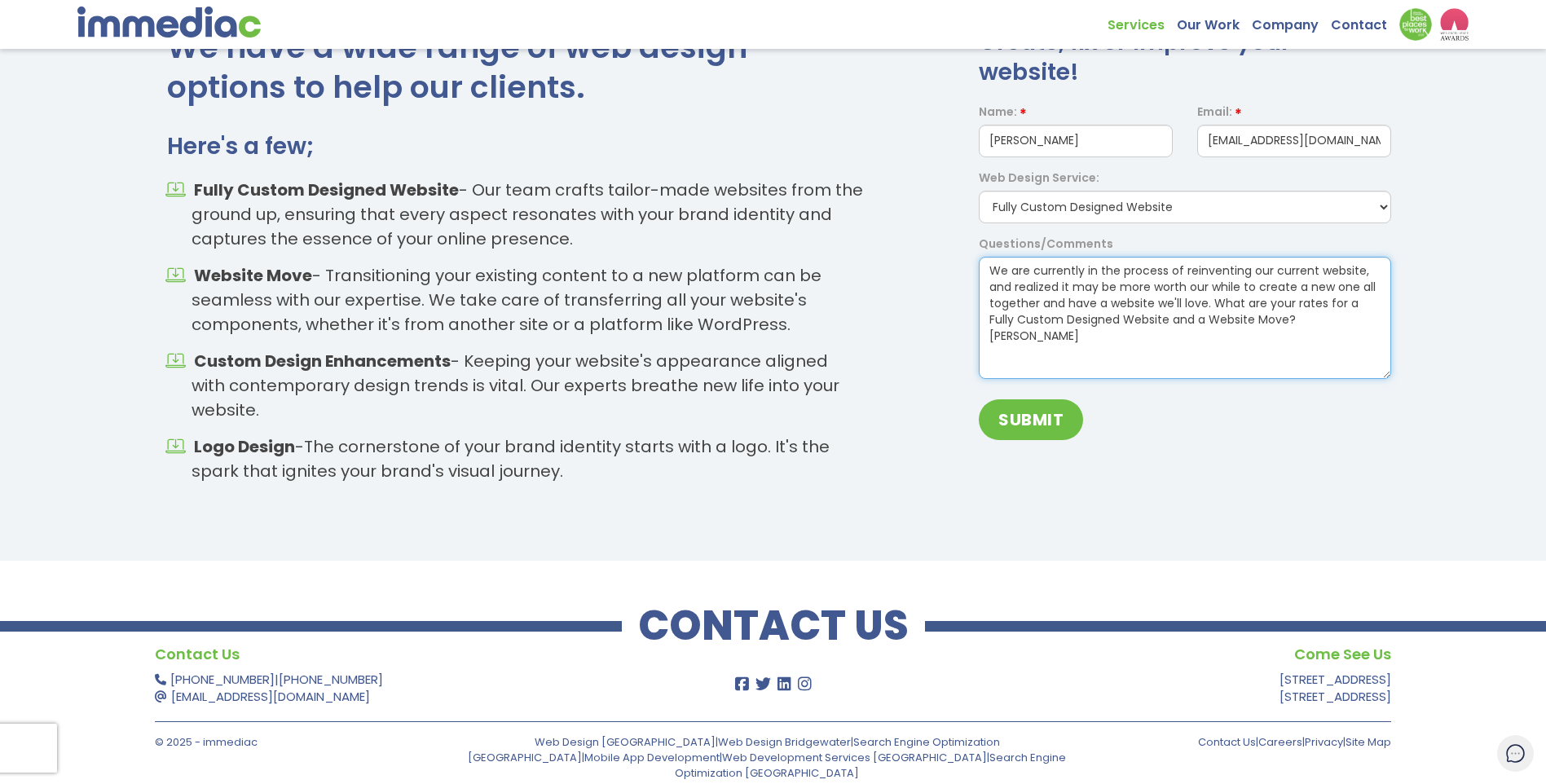
click at [1013, 273] on textarea "We are currently in the process of reinventing our current website, and realize…" at bounding box center [1184, 317] width 412 height 122
click at [987, 271] on textarea "We are currently in the process of reinventing our current website, and realize…" at bounding box center [1184, 317] width 412 height 122
paste textarea "We're currently in the process of reimagining our website and realized it might…"
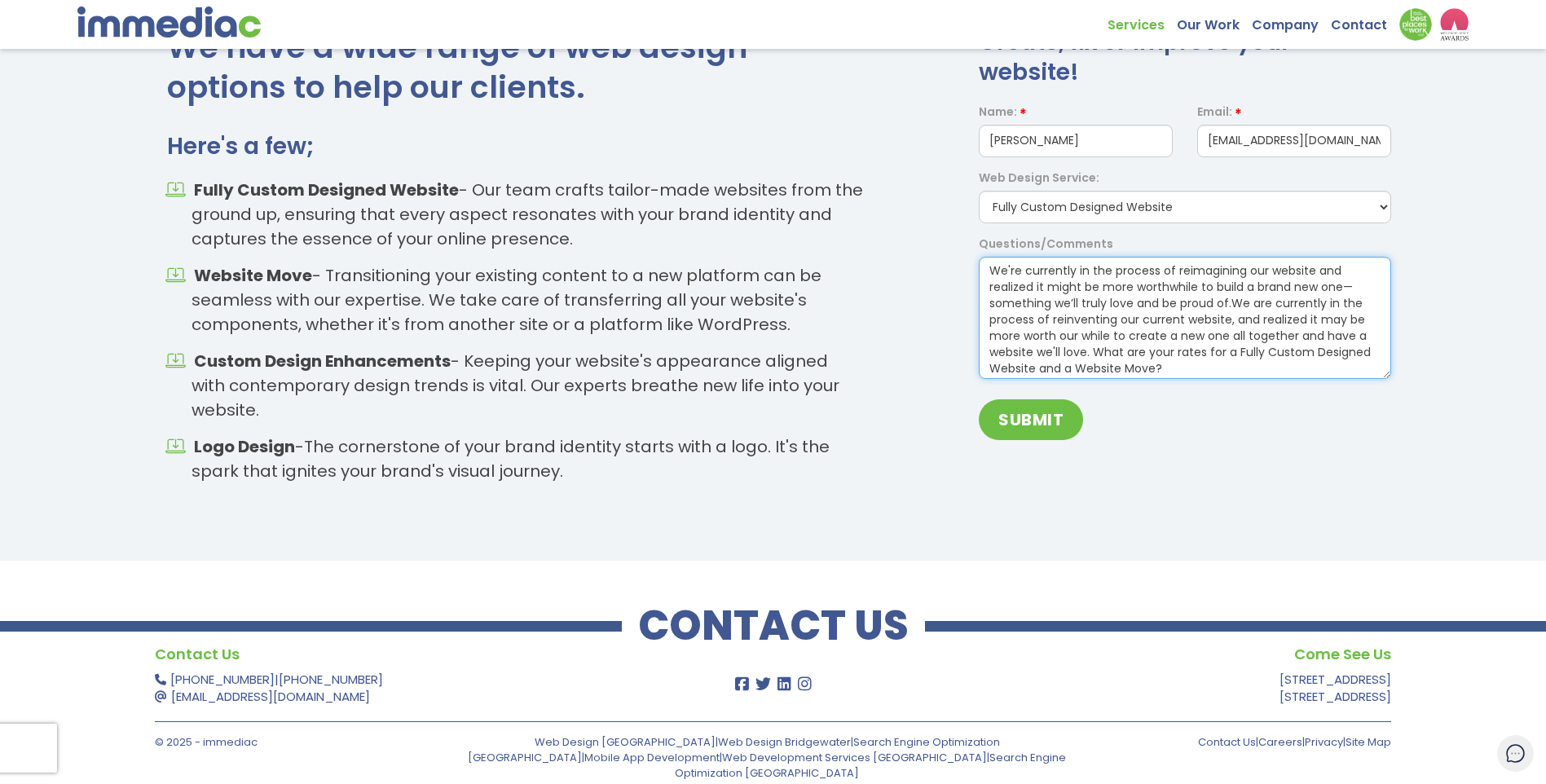
drag, startPoint x: 1229, startPoint y: 304, endPoint x: 1094, endPoint y: 359, distance: 145.8
click at [1094, 359] on textarea "We're currently in the process of reimagining our website and realized it might…" at bounding box center [1184, 317] width 412 height 122
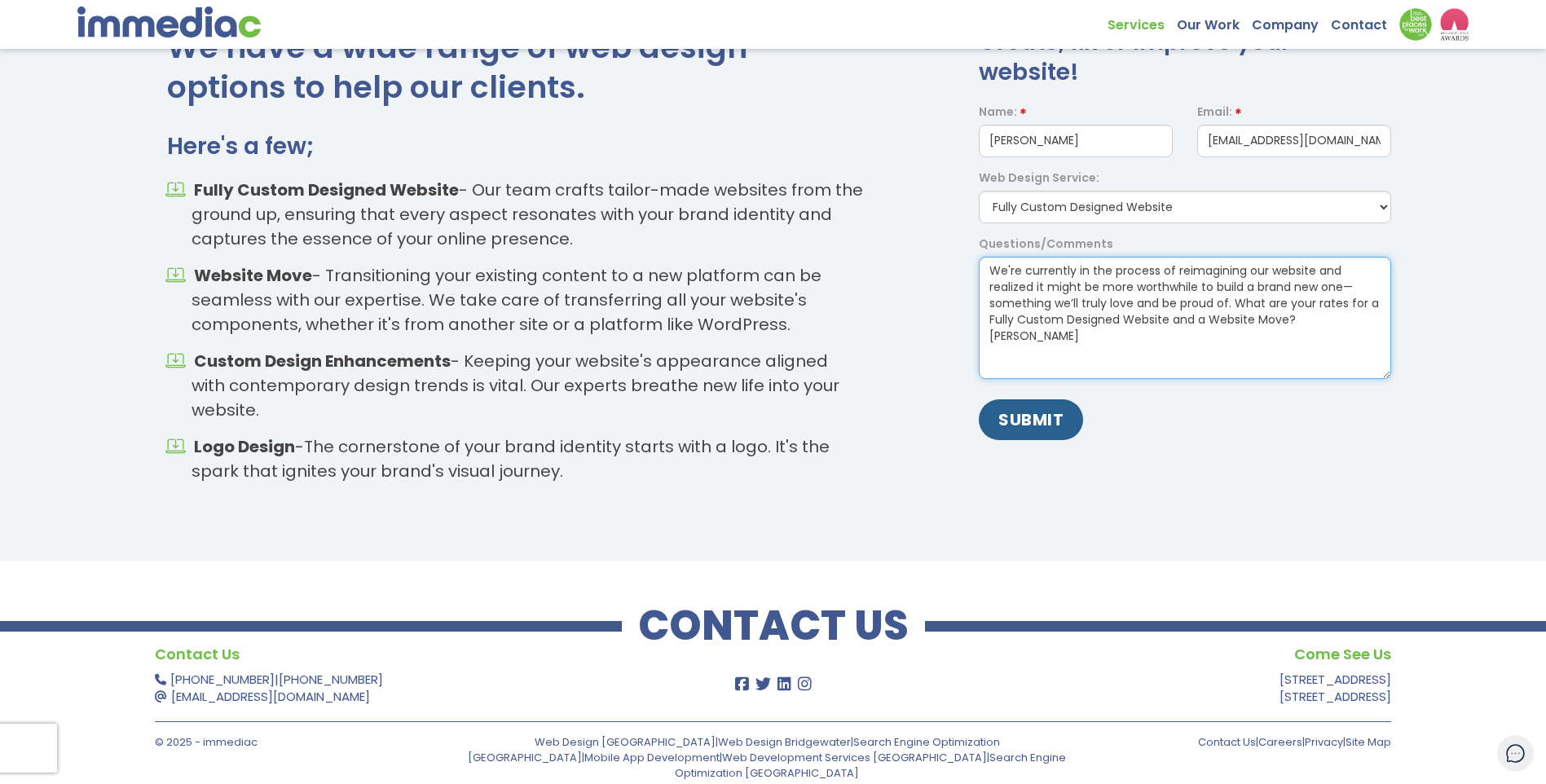
type textarea "We're currently in the process of reimagining our website and realized it might…"
click at [1034, 429] on input "SUBMIT" at bounding box center [1030, 420] width 105 height 41
drag, startPoint x: 988, startPoint y: 272, endPoint x: 1065, endPoint y: 367, distance: 122.3
click at [1065, 367] on textarea "We're currently in the process of reimagining our website and realized it might…" at bounding box center [1184, 317] width 412 height 122
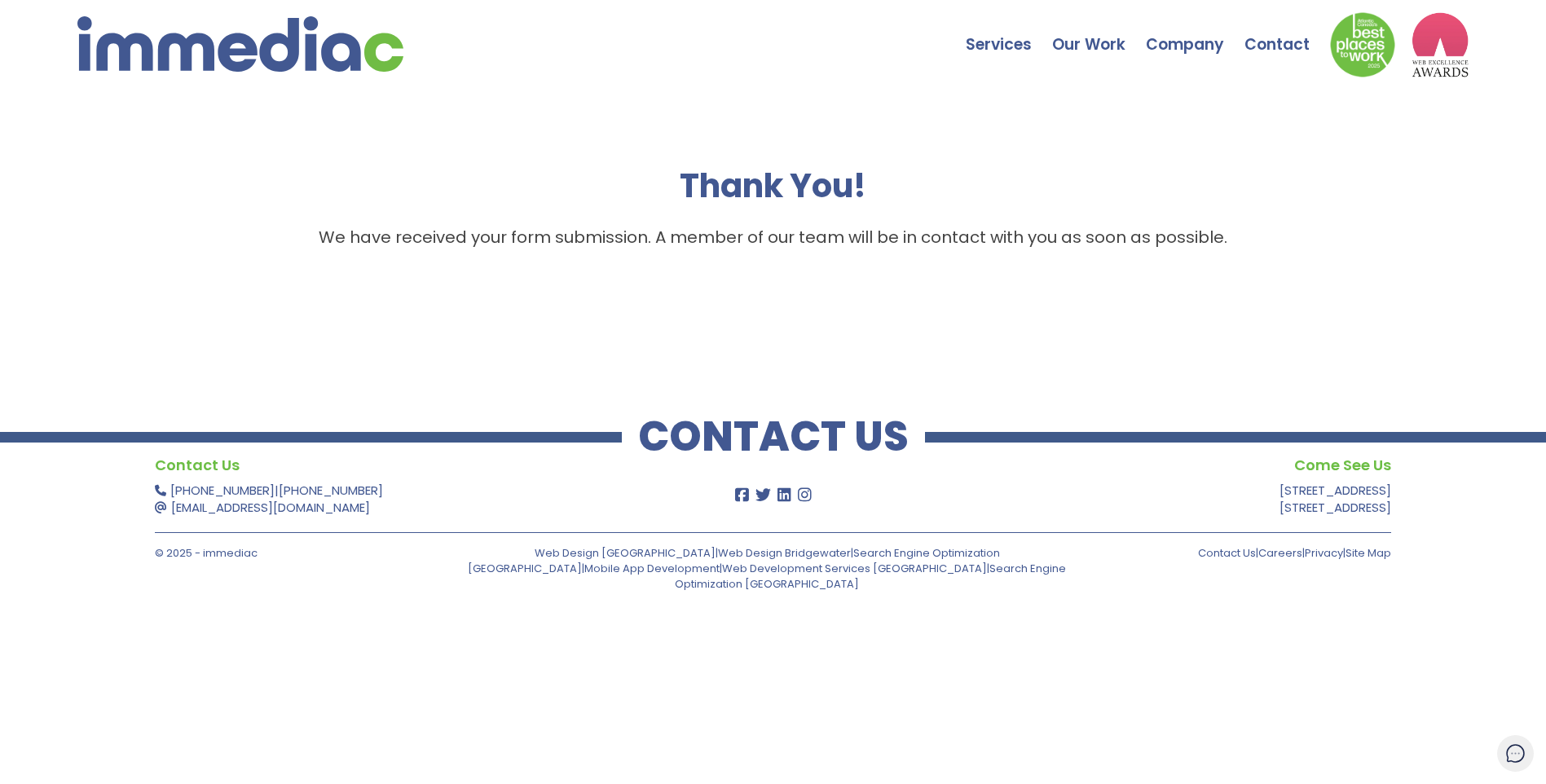
click at [1023, 340] on div "Thank You! We have received your form submission. A member of our team will be …" at bounding box center [773, 234] width 1546 height 274
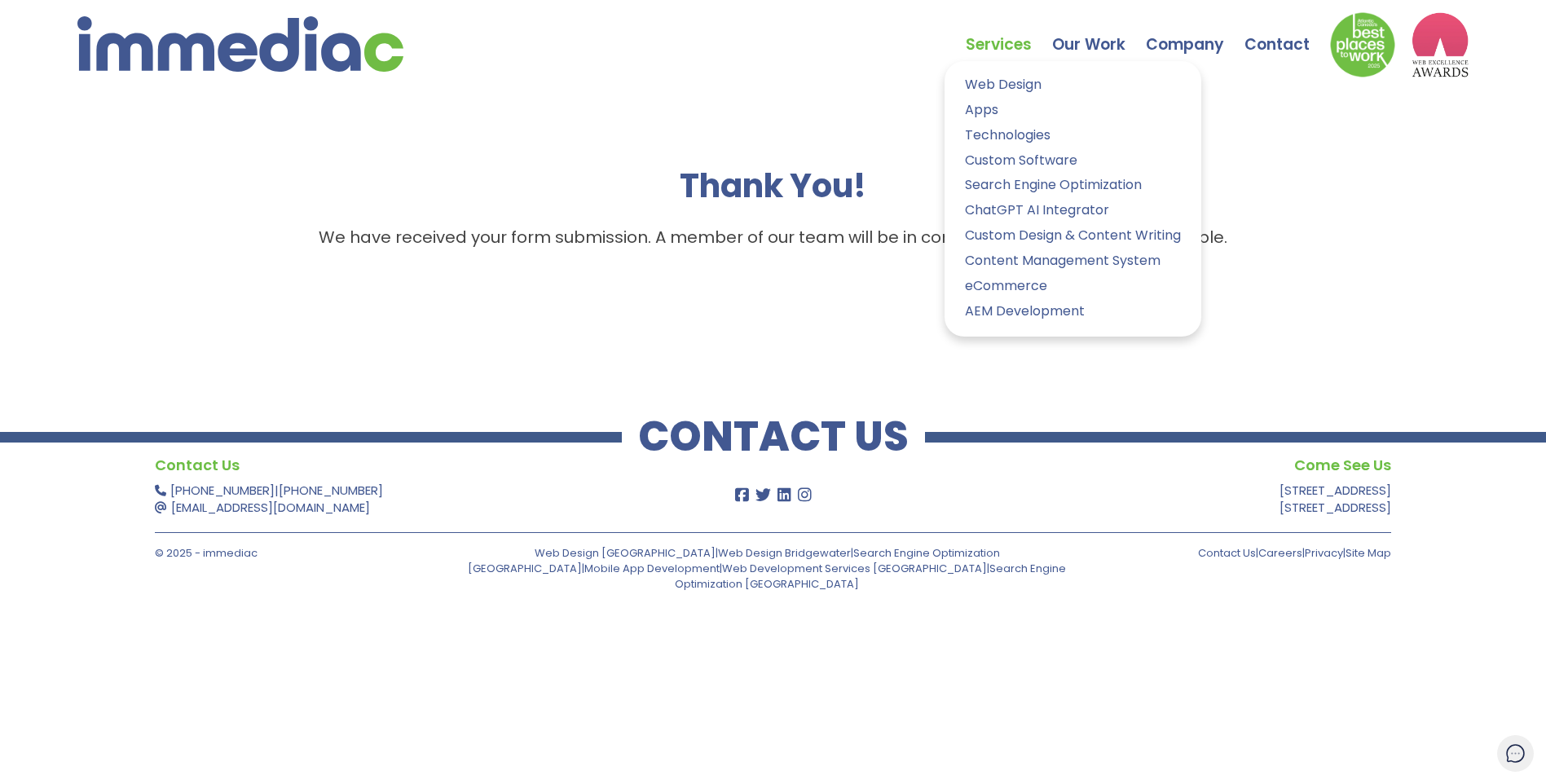
click at [989, 41] on link "Services" at bounding box center [1009, 33] width 87 height 57
click at [1000, 82] on link "Web Design" at bounding box center [1073, 85] width 232 height 23
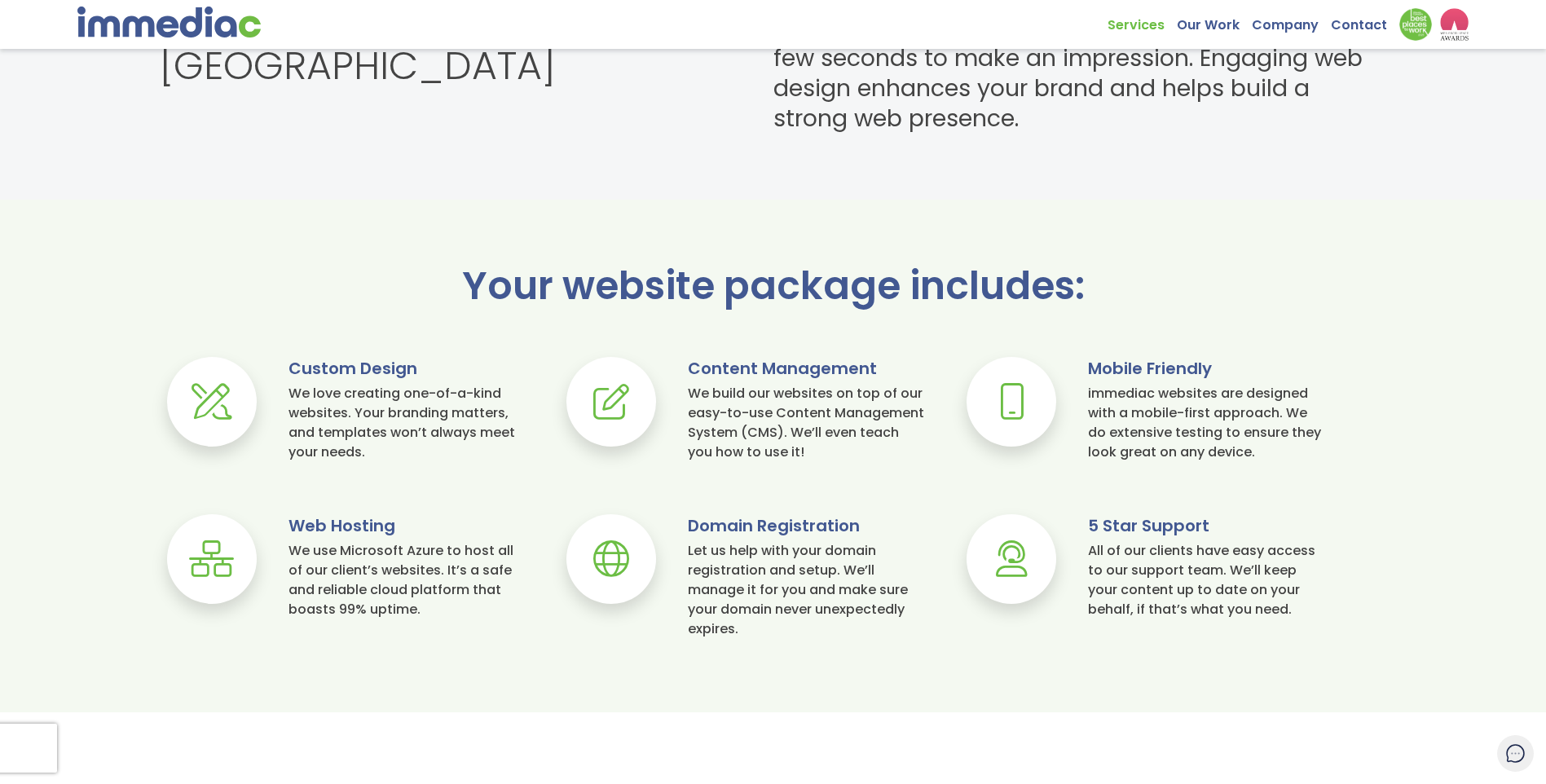
scroll to position [1222, 0]
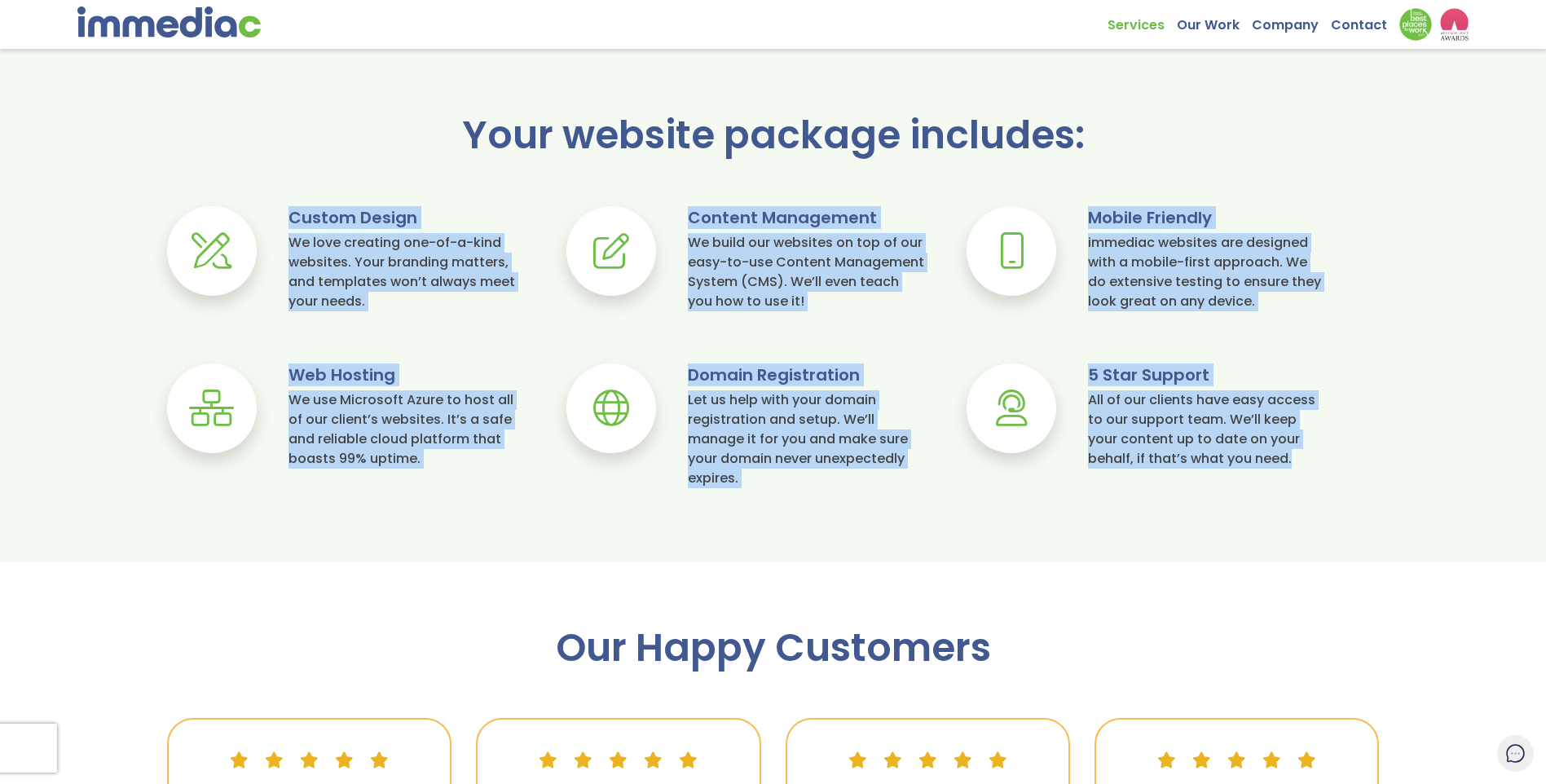
drag, startPoint x: 286, startPoint y: 217, endPoint x: 1241, endPoint y: 462, distance: 985.9
click at [1241, 462] on div "Your website package includes: Custom Design We love creating one-of-a-kind web…" at bounding box center [773, 317] width 1546 height 406
copy div "Custom Design We love creating one-of-a-kind websites. Your branding matters, a…"
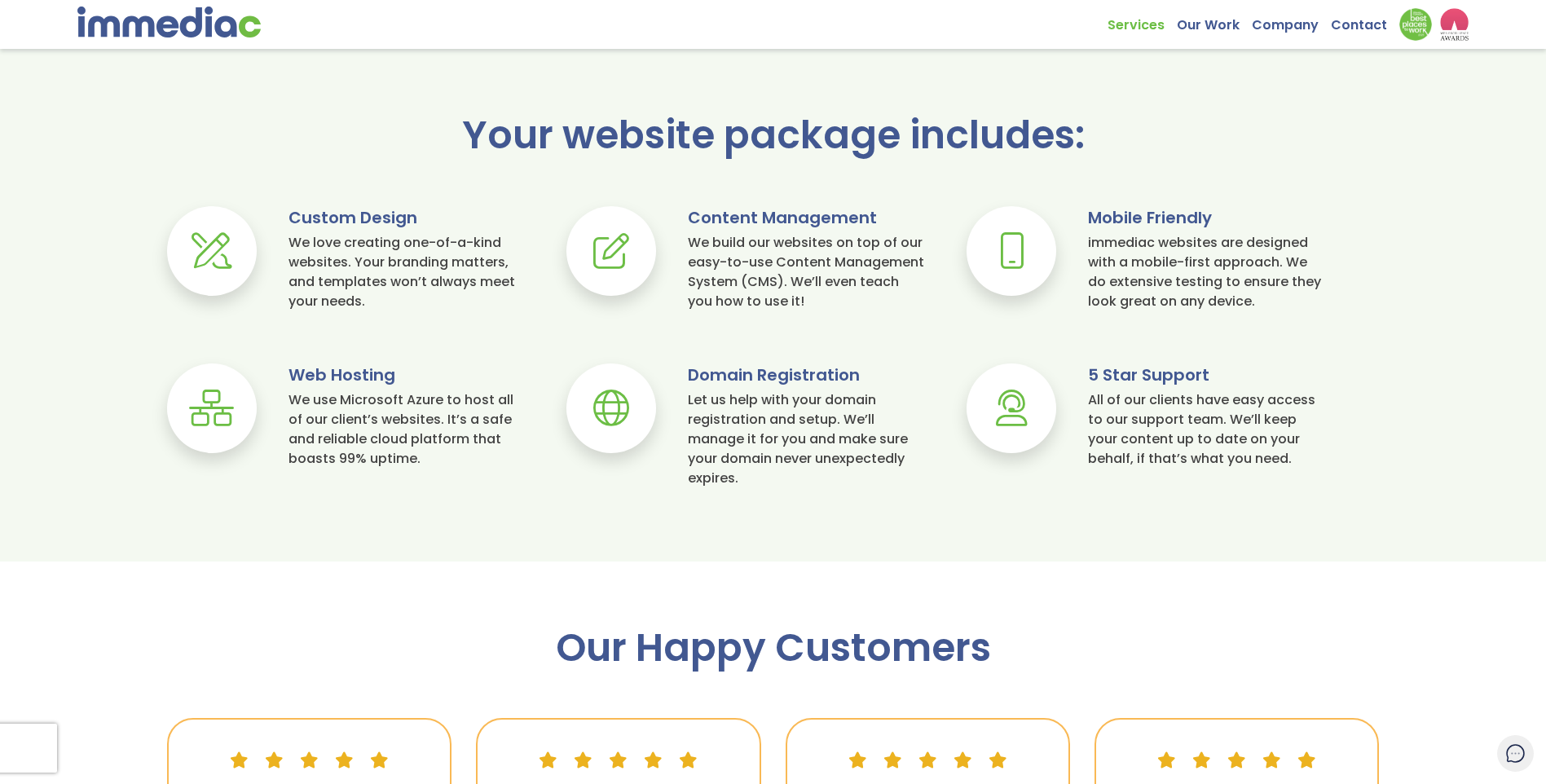
click at [722, 190] on div "Your website package includes: Custom Design We love creating one-of-a-kind web…" at bounding box center [773, 317] width 1546 height 406
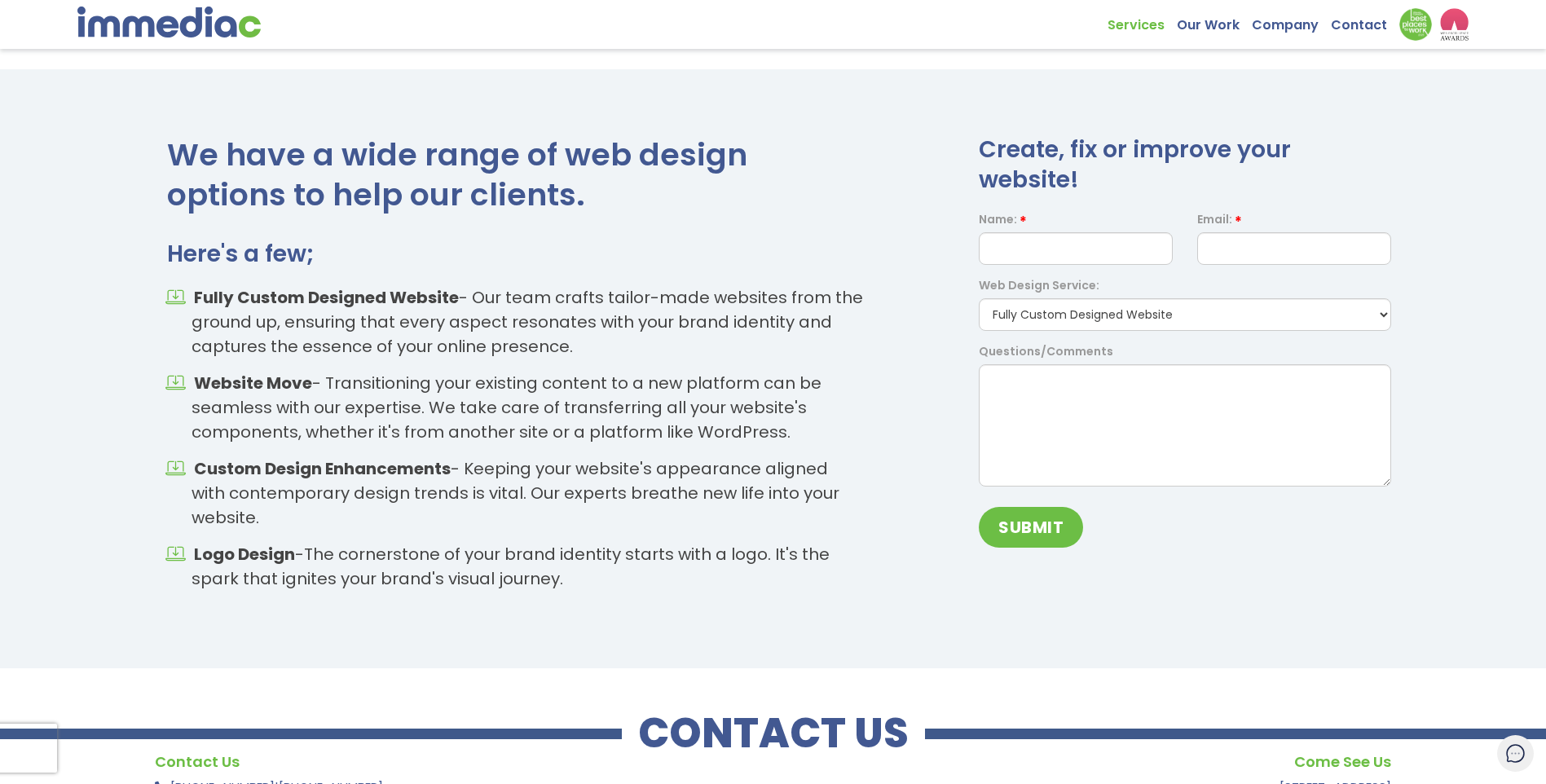
scroll to position [2281, 0]
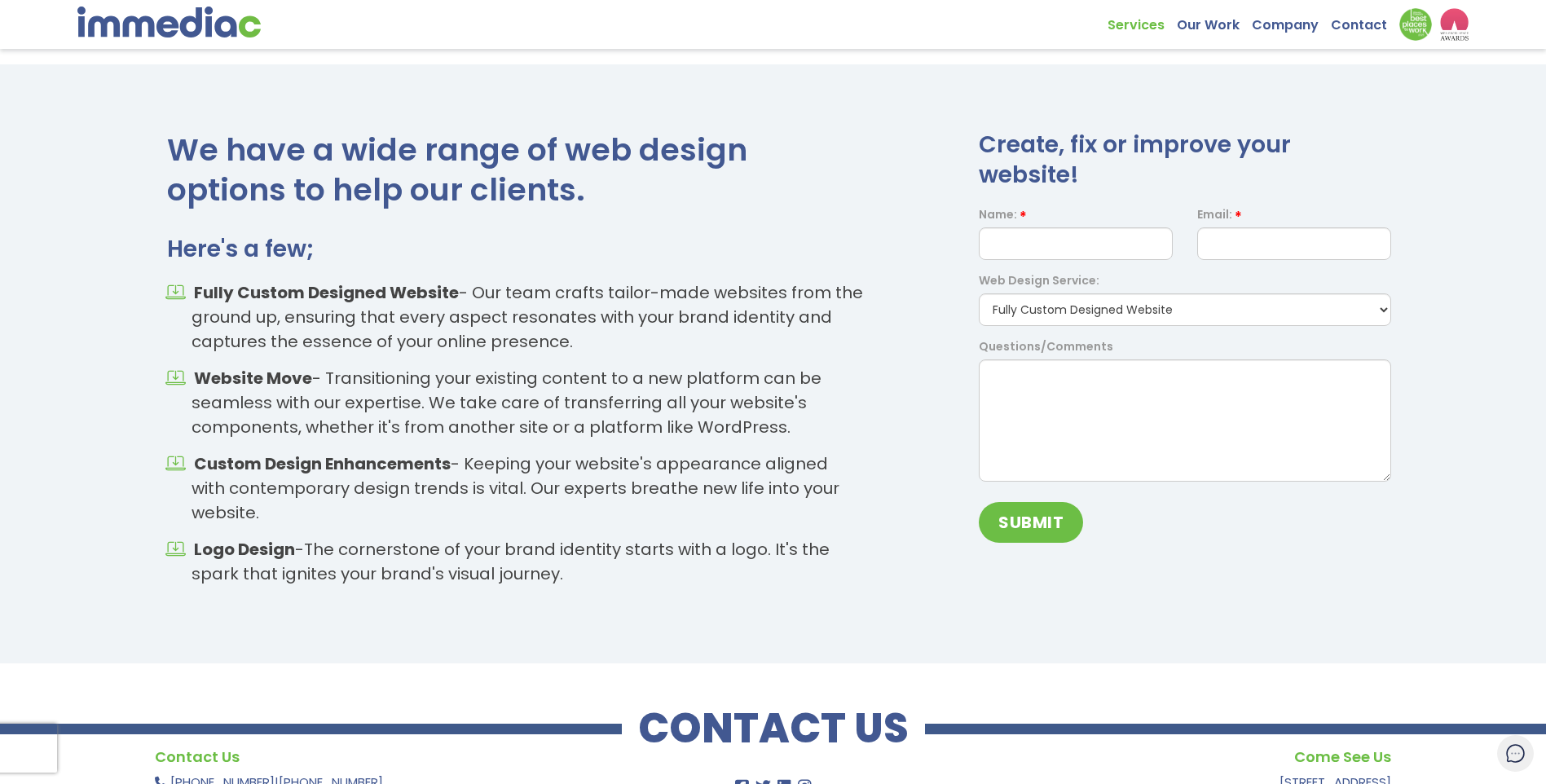
drag, startPoint x: 194, startPoint y: 294, endPoint x: 785, endPoint y: 510, distance: 629.2
click at [785, 510] on ul "Fully Custom Designed Website - Our team crafts tailor-made websites from the g…" at bounding box center [515, 433] width 697 height 306
copy ul "Fully Custom Designed Website - Our team crafts tailor-made websites from the g…"
click at [880, 178] on div "We have a wide range of web design options to help our clients. Here's a few; F…" at bounding box center [773, 364] width 1546 height 469
